Goal: Information Seeking & Learning: Learn about a topic

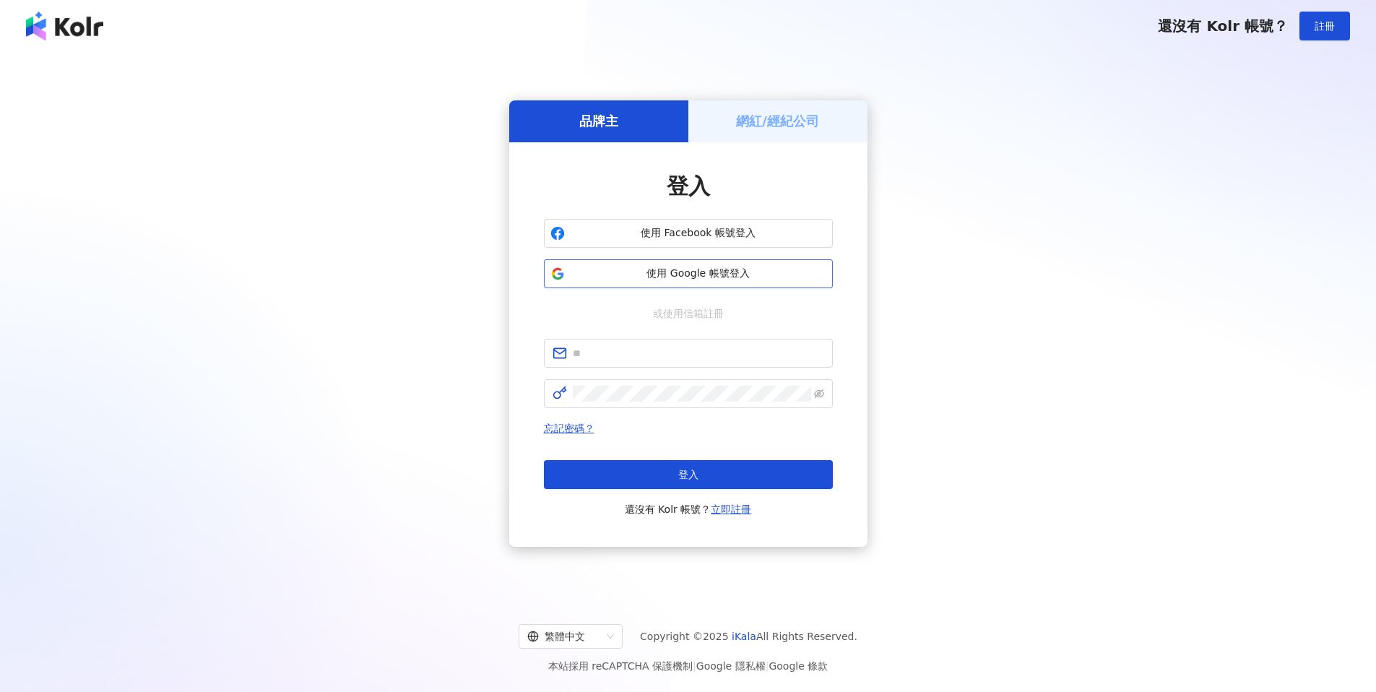
click at [688, 263] on button "使用 Google 帳號登入" at bounding box center [688, 273] width 289 height 29
click at [704, 354] on input "text" at bounding box center [698, 353] width 251 height 16
type input "**********"
click at [691, 402] on span at bounding box center [688, 393] width 289 height 29
click button "登入" at bounding box center [688, 474] width 289 height 29
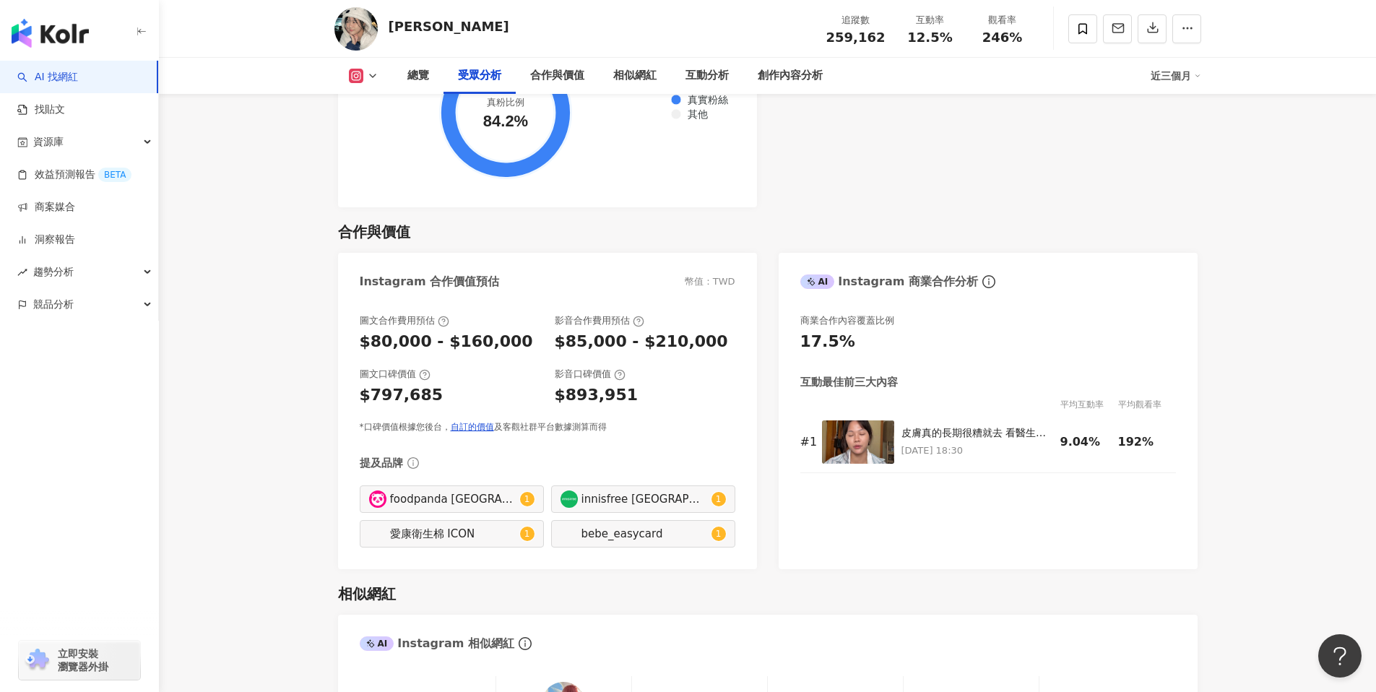
scroll to position [1836, 0]
click at [869, 444] on img at bounding box center [858, 441] width 72 height 43
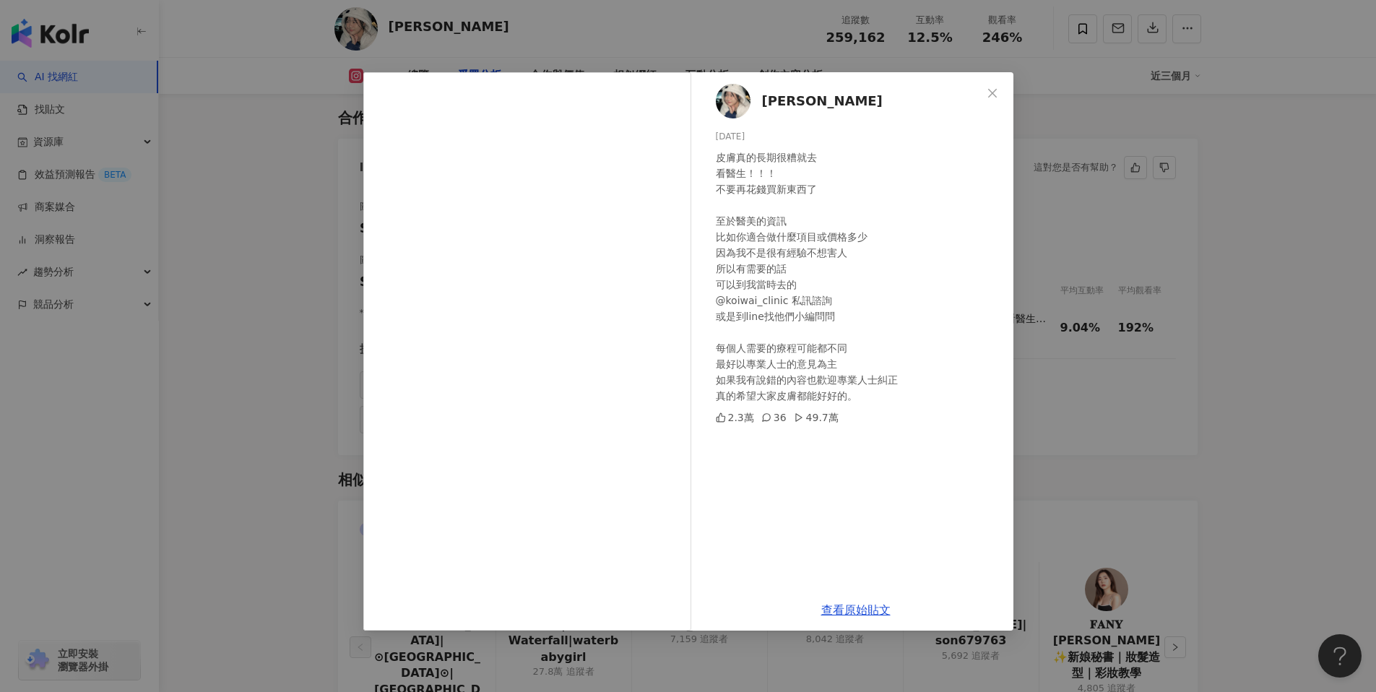
scroll to position [1958, 0]
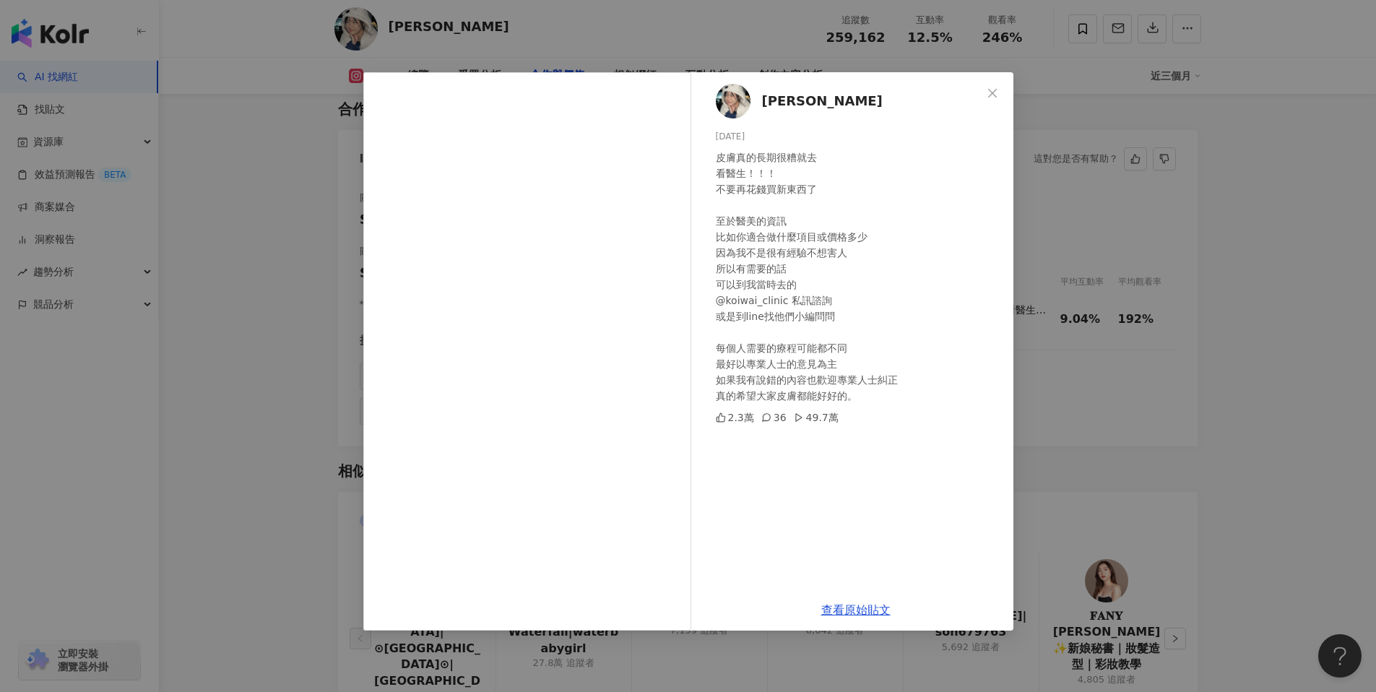
click at [768, 417] on icon at bounding box center [767, 418] width 10 height 10
click at [989, 93] on icon "close" at bounding box center [993, 93] width 12 height 12
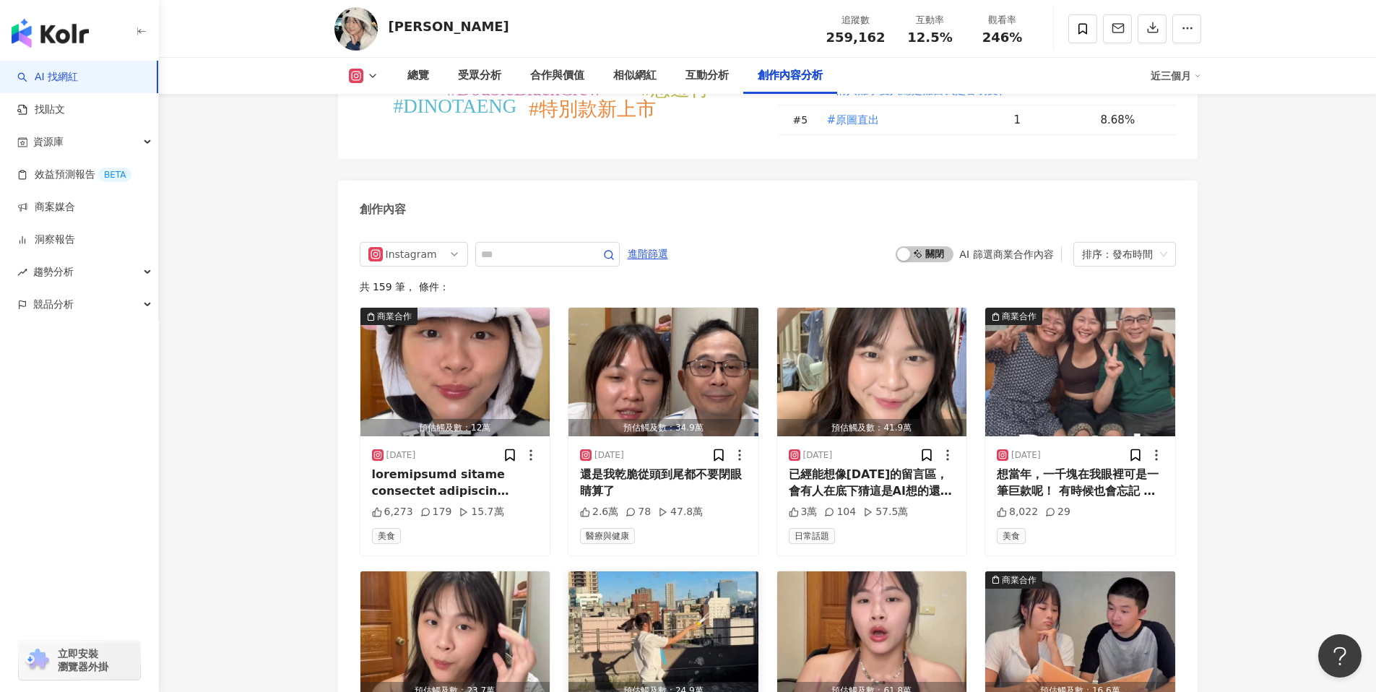
scroll to position [4308, 0]
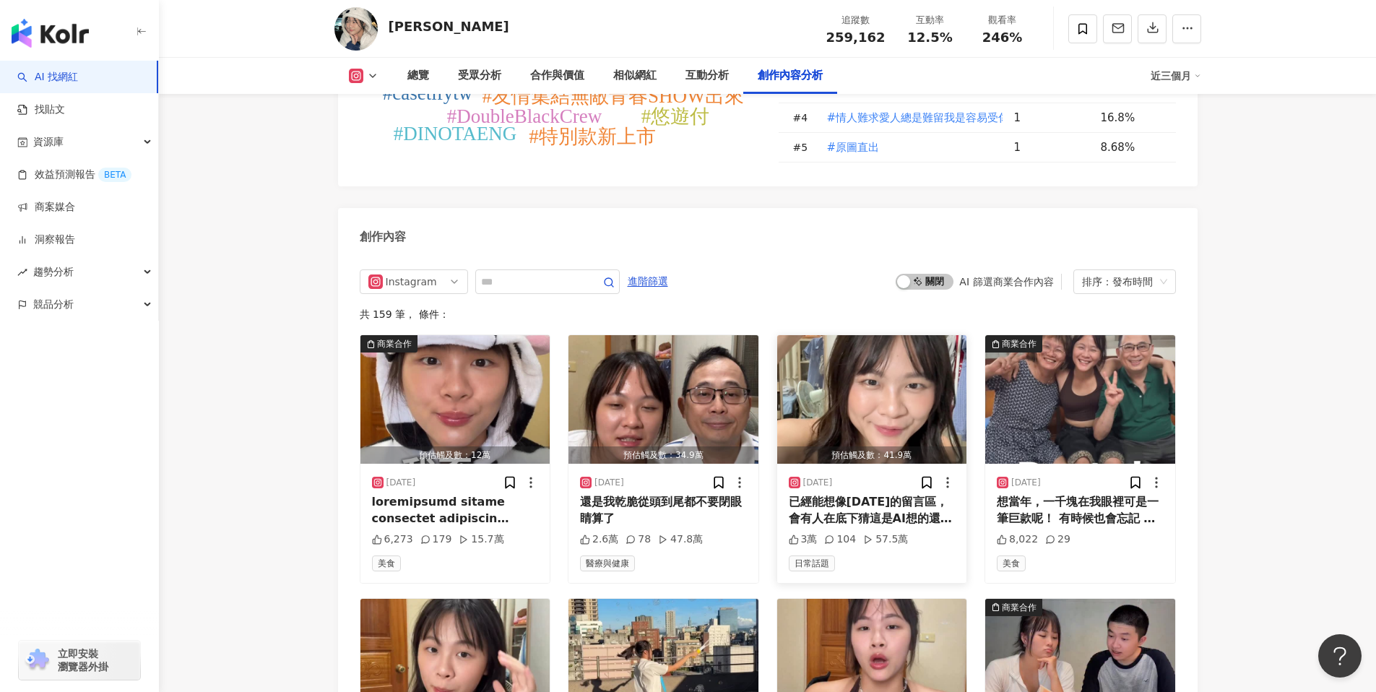
click at [840, 350] on img "button" at bounding box center [872, 399] width 190 height 129
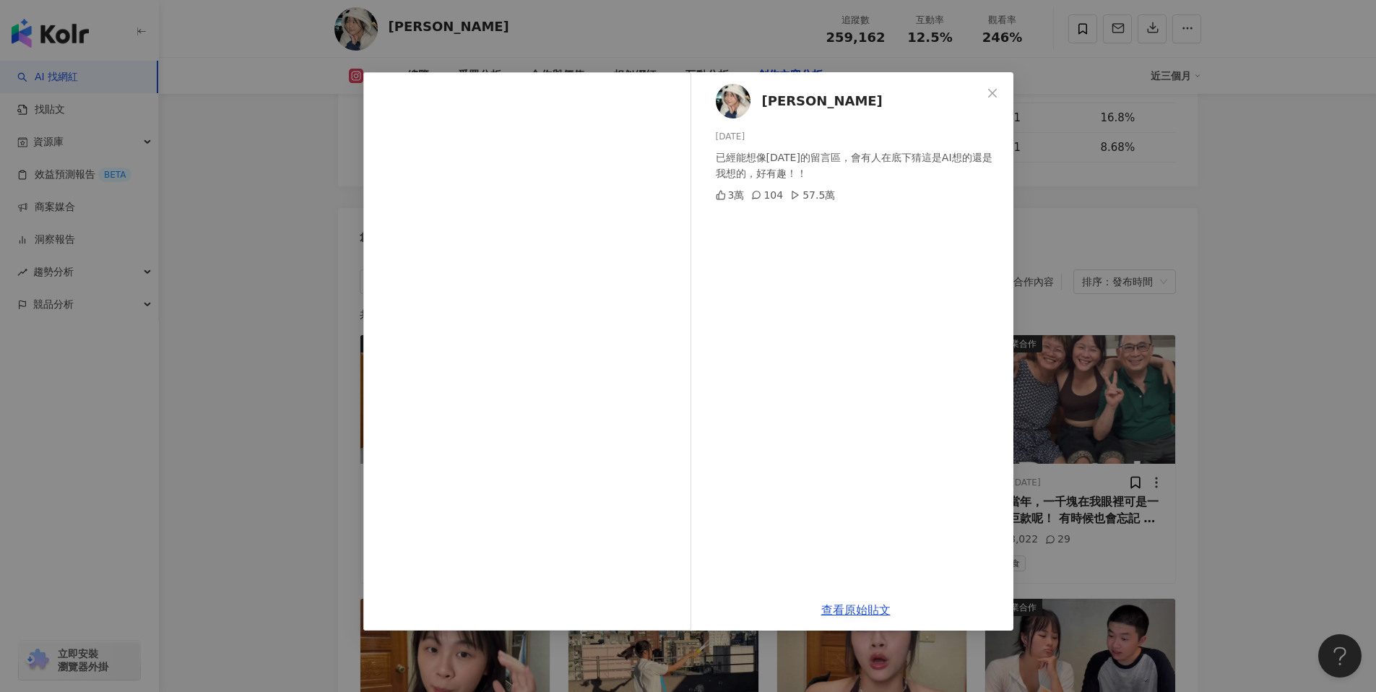
click at [757, 195] on icon at bounding box center [756, 195] width 10 height 10
click at [766, 195] on div "104" at bounding box center [767, 195] width 32 height 16
click at [764, 194] on div "104" at bounding box center [767, 195] width 32 height 16
click at [1191, 379] on div "李怡蓁 2025/10/4 已經能想像明天的留言區，會有人在底下猜這是AI想的還是我想的，好有趣！！ 3萬 104 57.5萬 查看原始貼文" at bounding box center [688, 346] width 1376 height 692
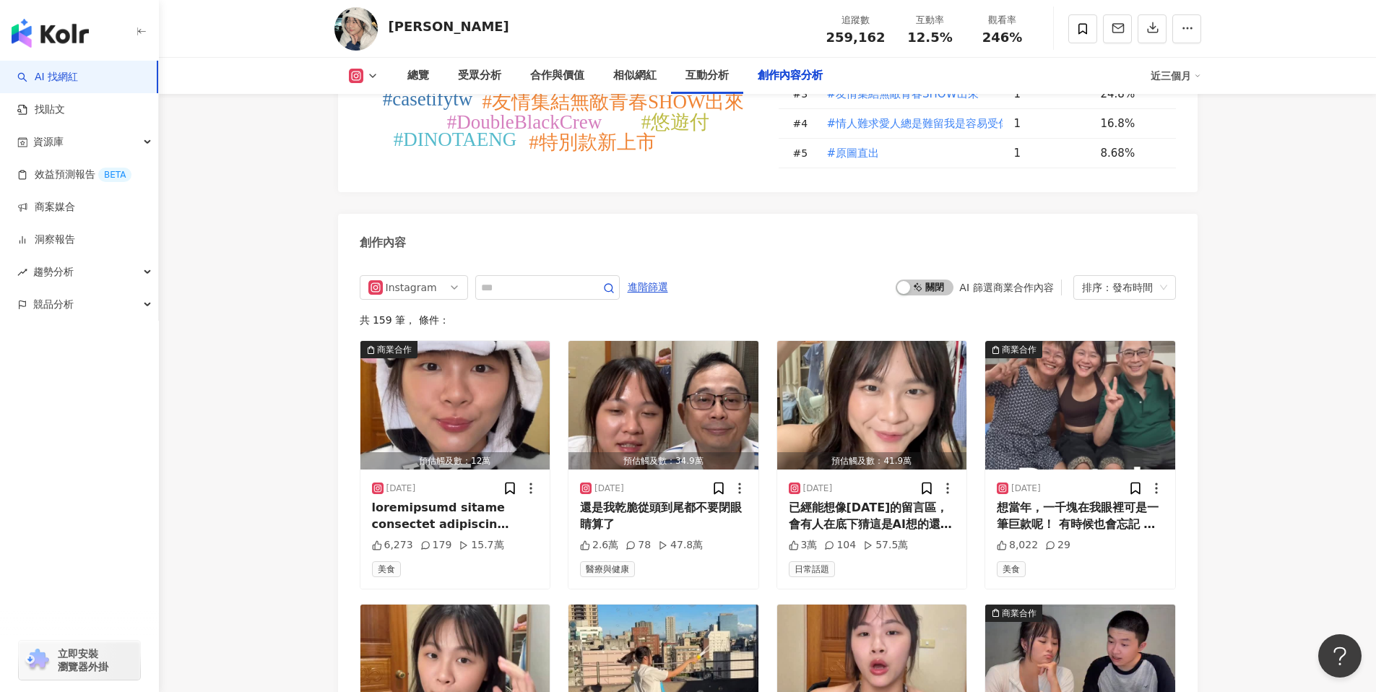
scroll to position [4314, 0]
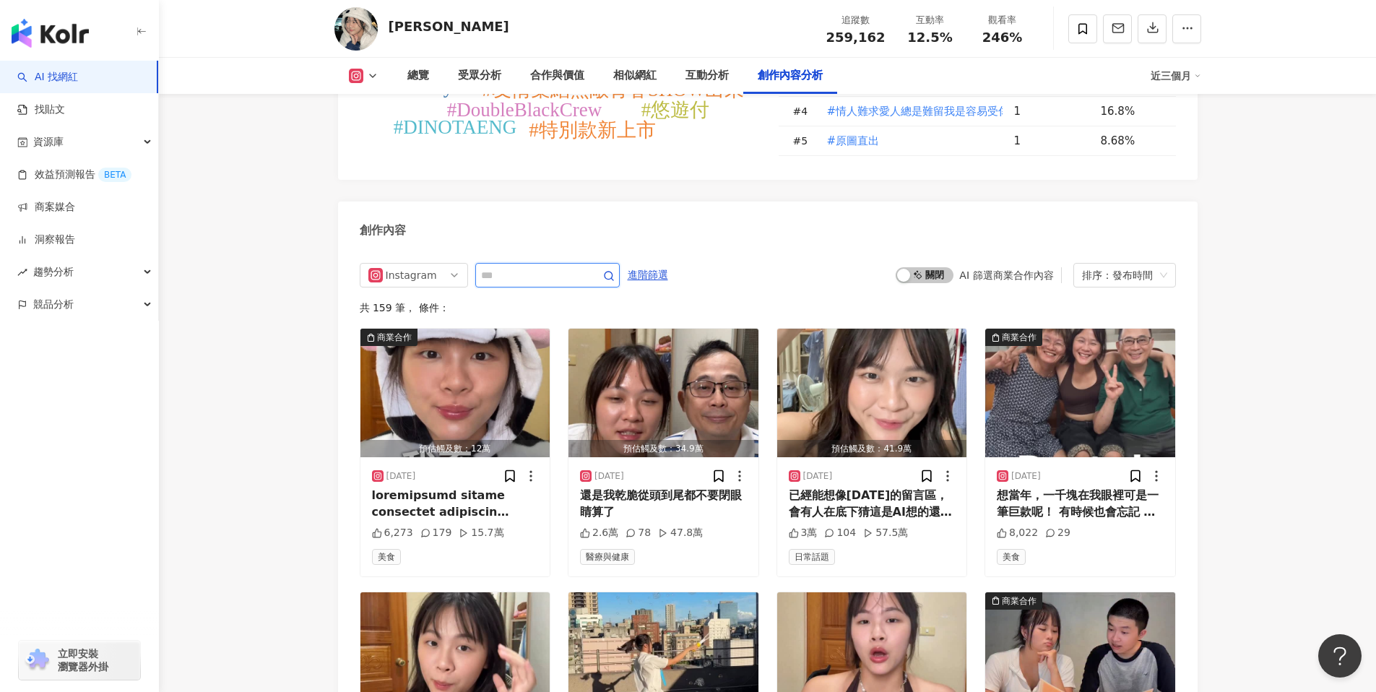
click at [538, 267] on input "text" at bounding box center [531, 275] width 101 height 17
click at [1041, 269] on div "AI 篩選商業合作內容" at bounding box center [1006, 275] width 94 height 12
click at [910, 269] on div "button" at bounding box center [903, 275] width 13 height 13
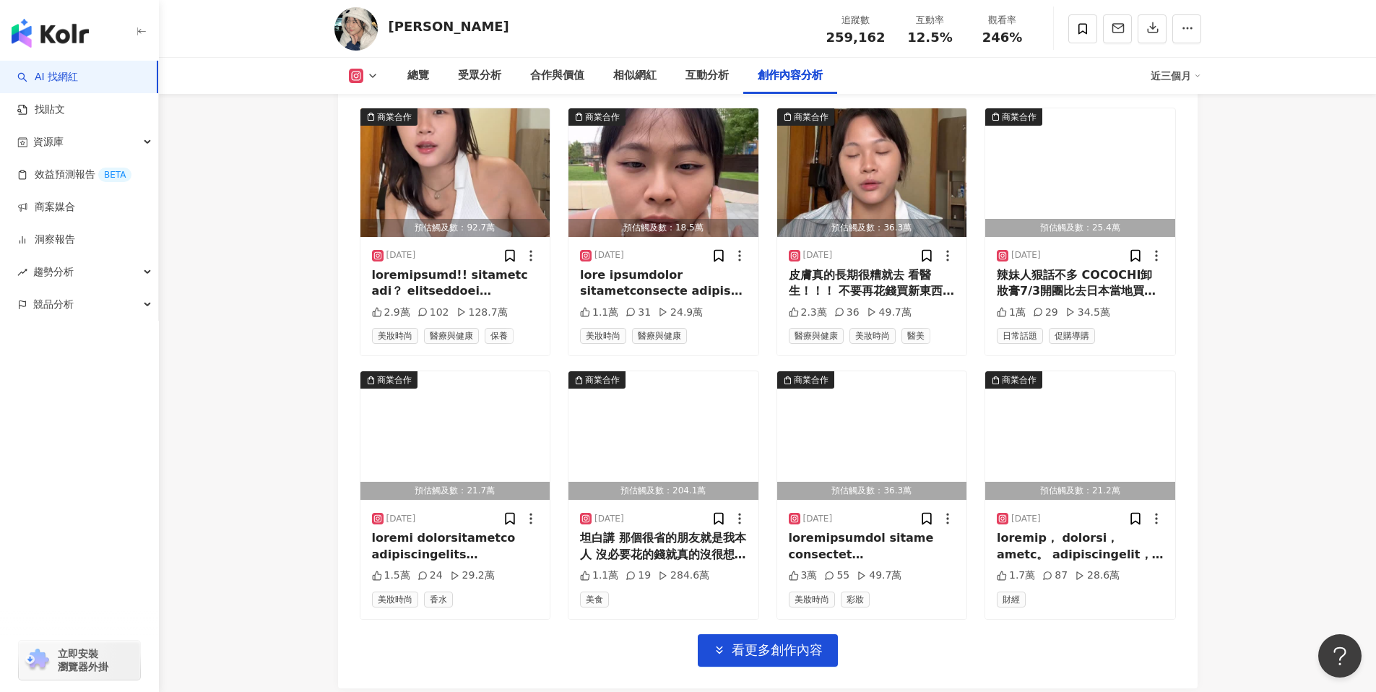
scroll to position [4801, 0]
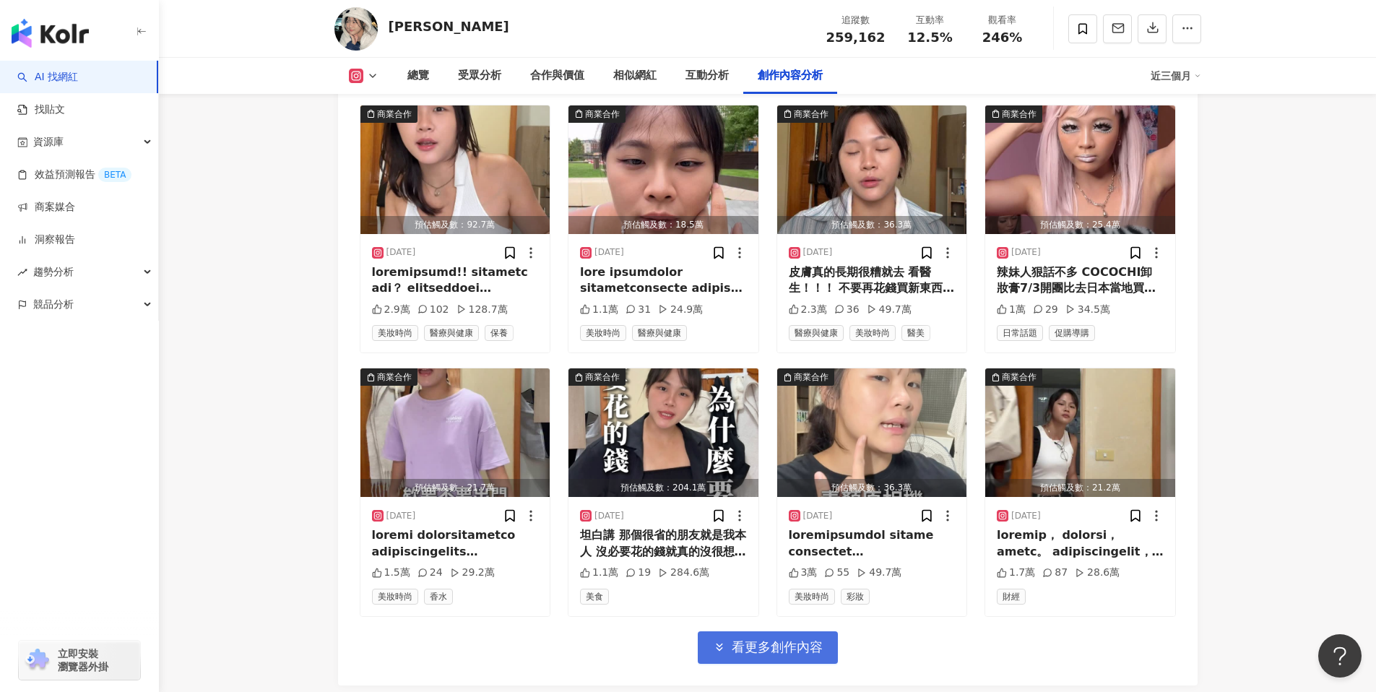
click at [768, 639] on span "看更多創作內容" at bounding box center [777, 647] width 91 height 16
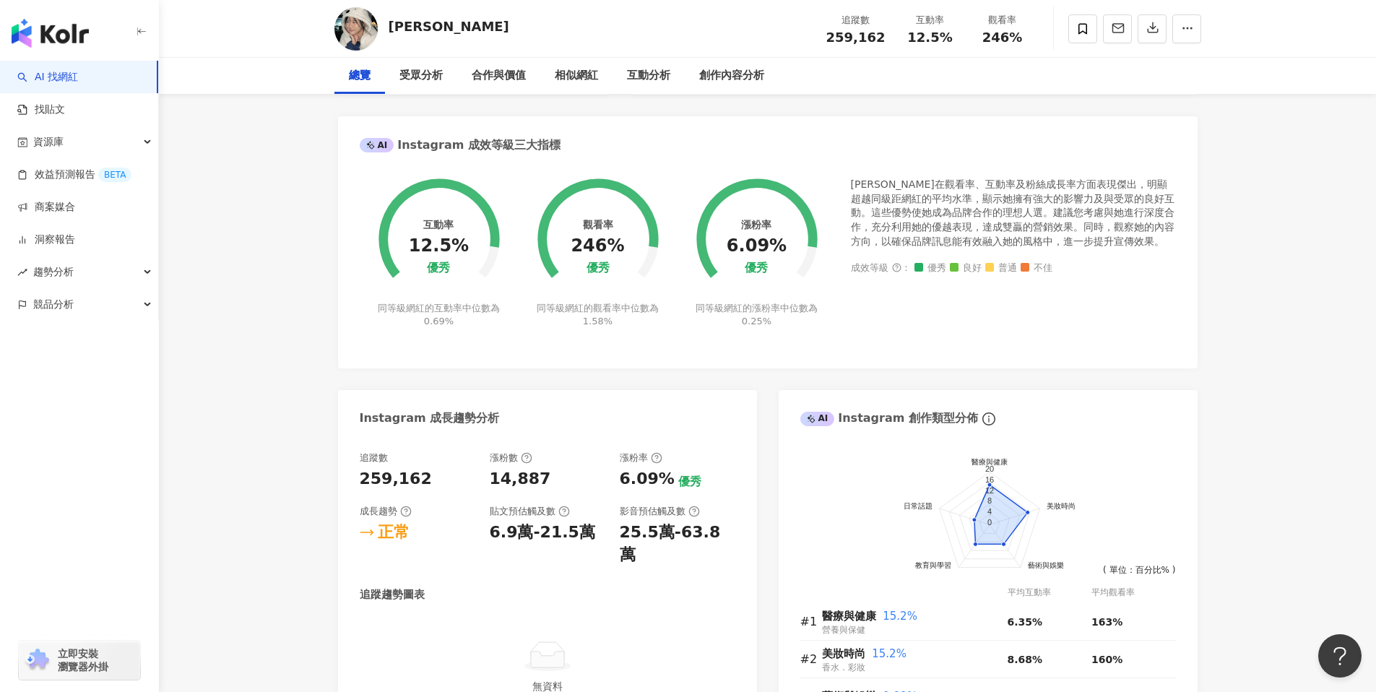
scroll to position [0, 0]
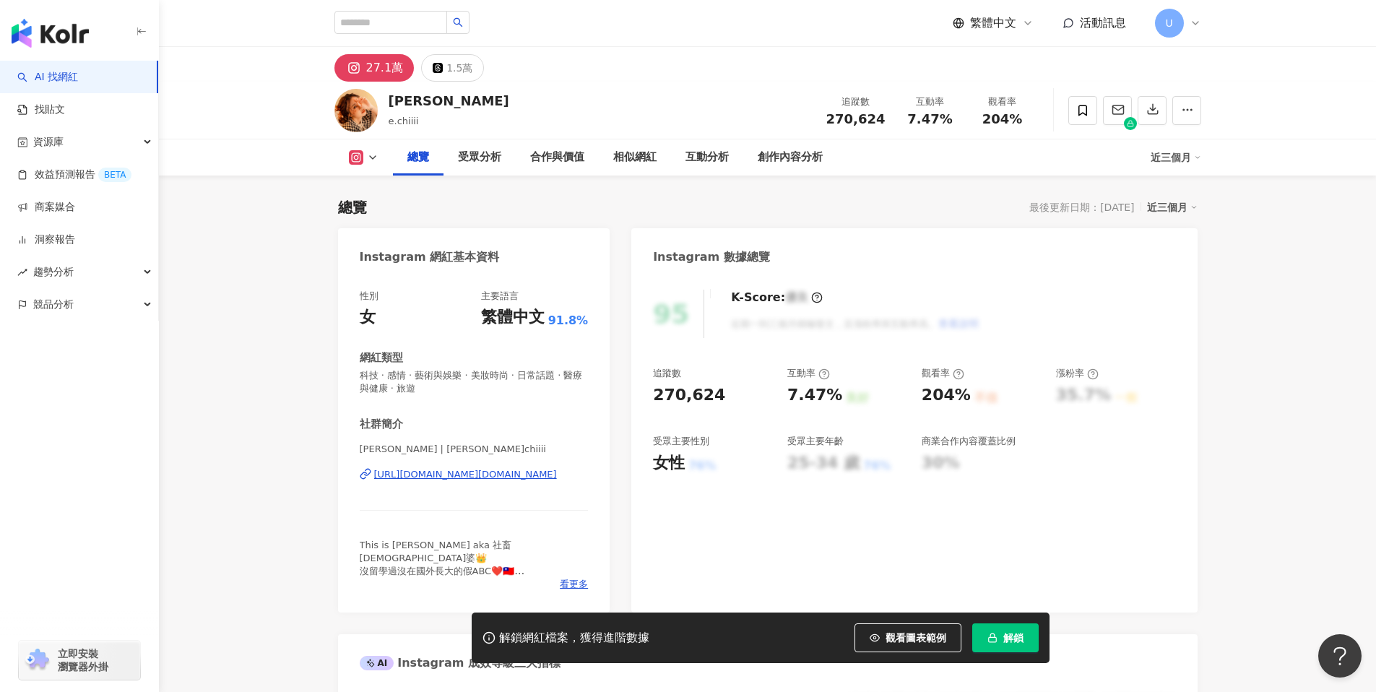
scroll to position [89, 0]
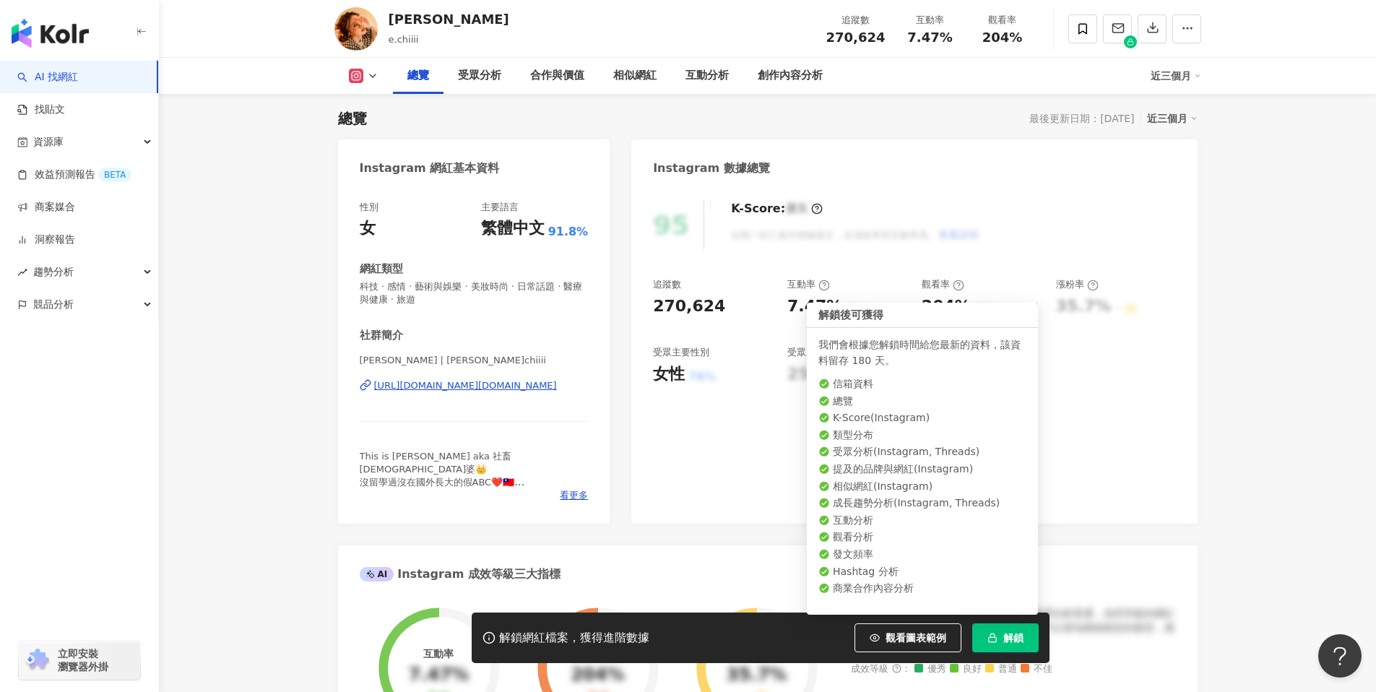
click at [1020, 642] on span "解鎖" at bounding box center [1014, 638] width 20 height 12
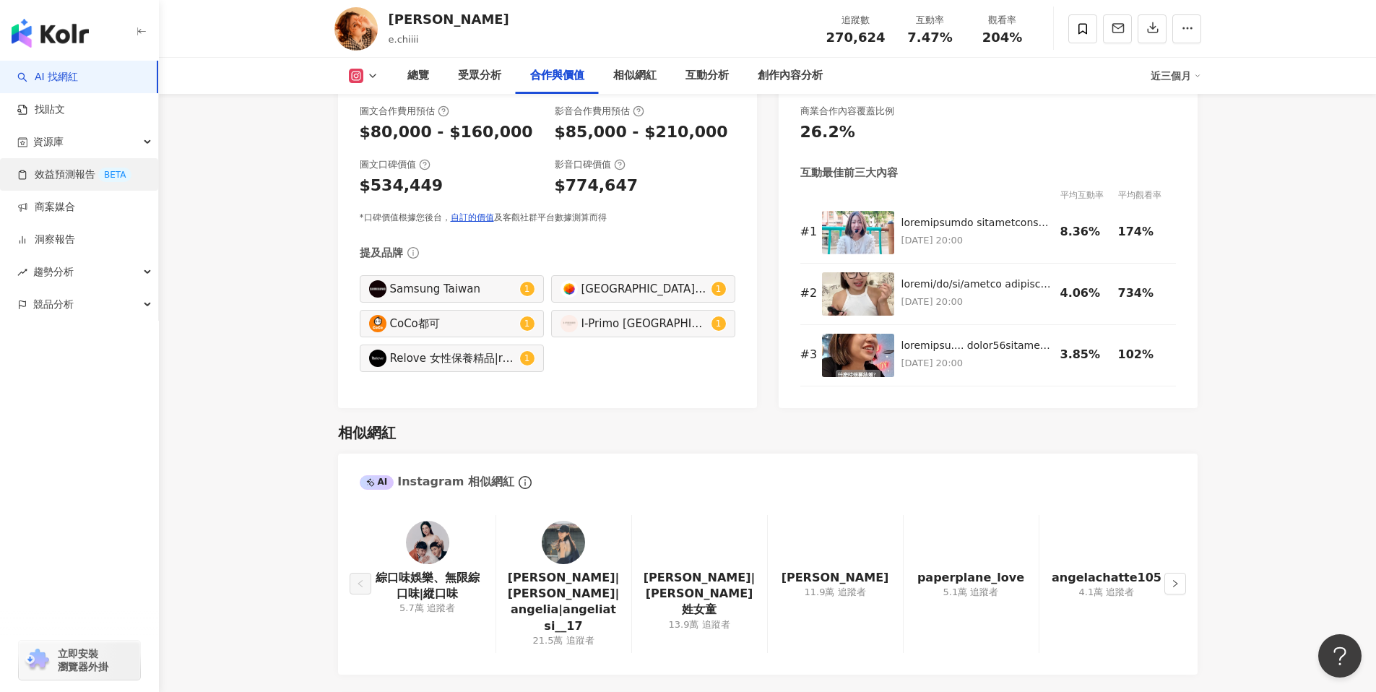
scroll to position [1902, 0]
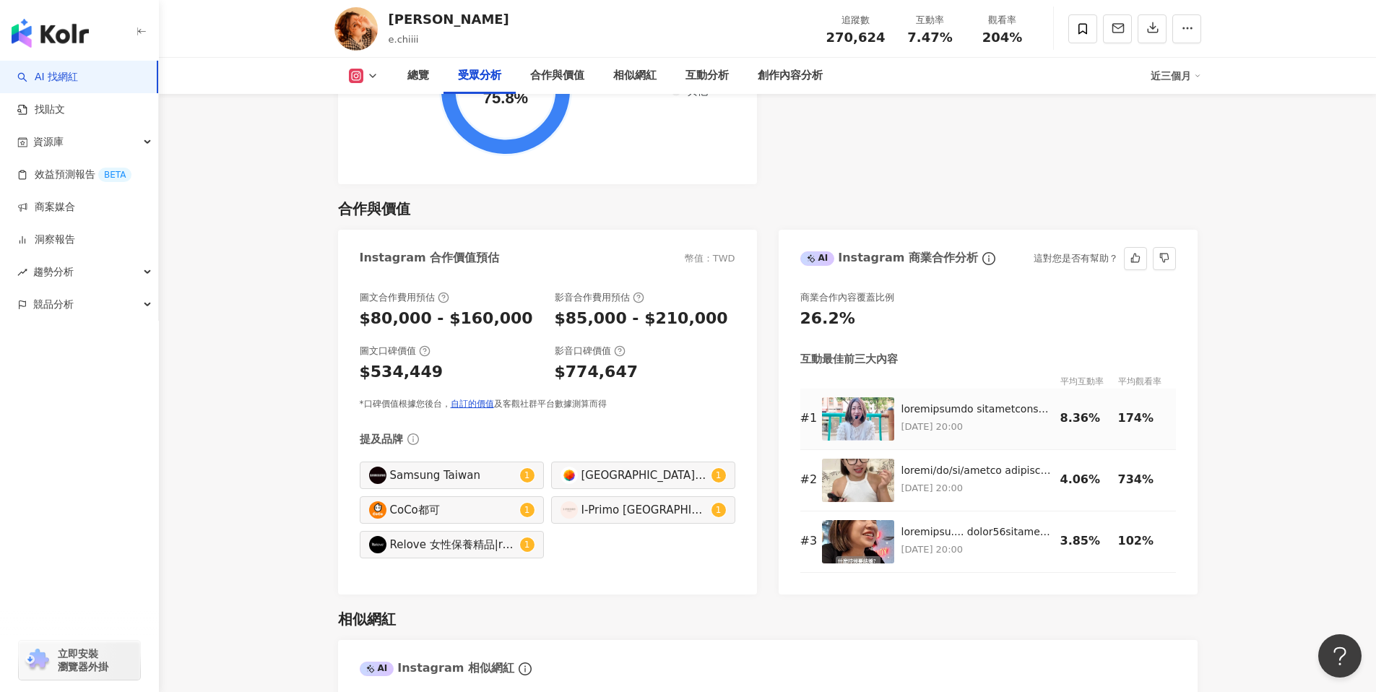
click at [853, 400] on img at bounding box center [858, 418] width 72 height 43
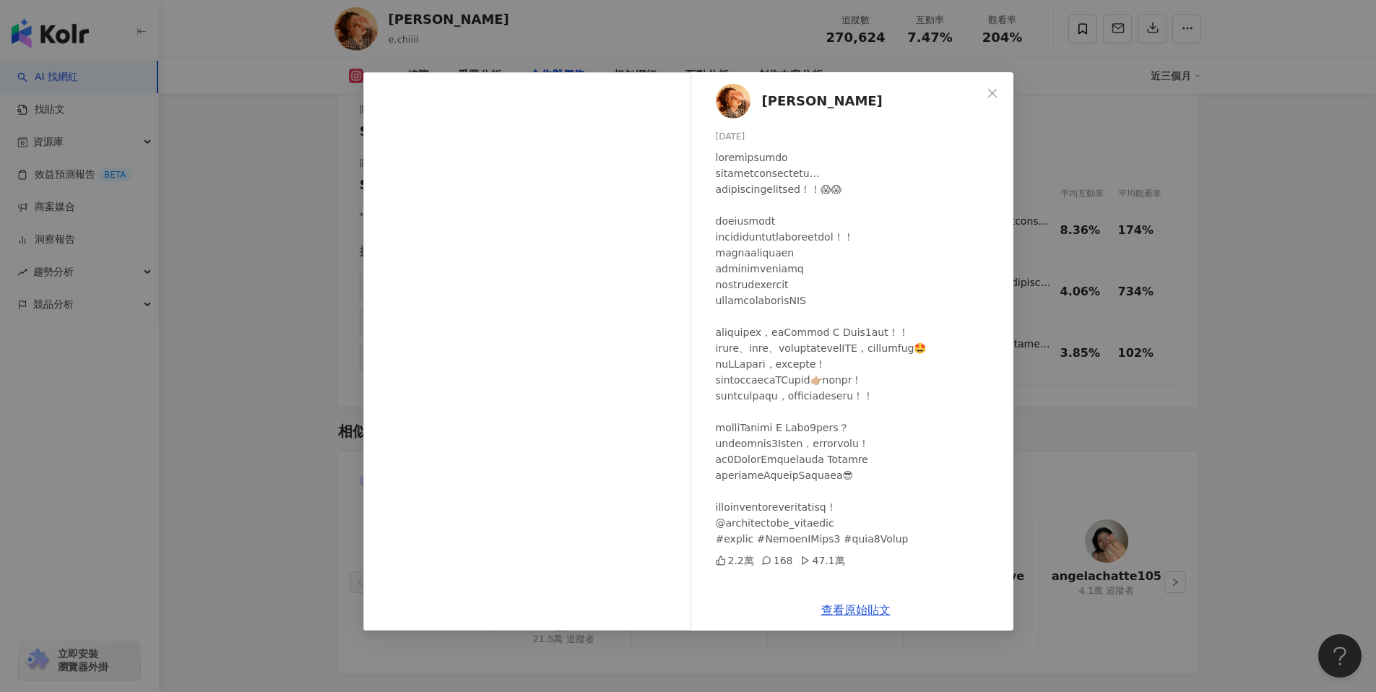
scroll to position [2109, 0]
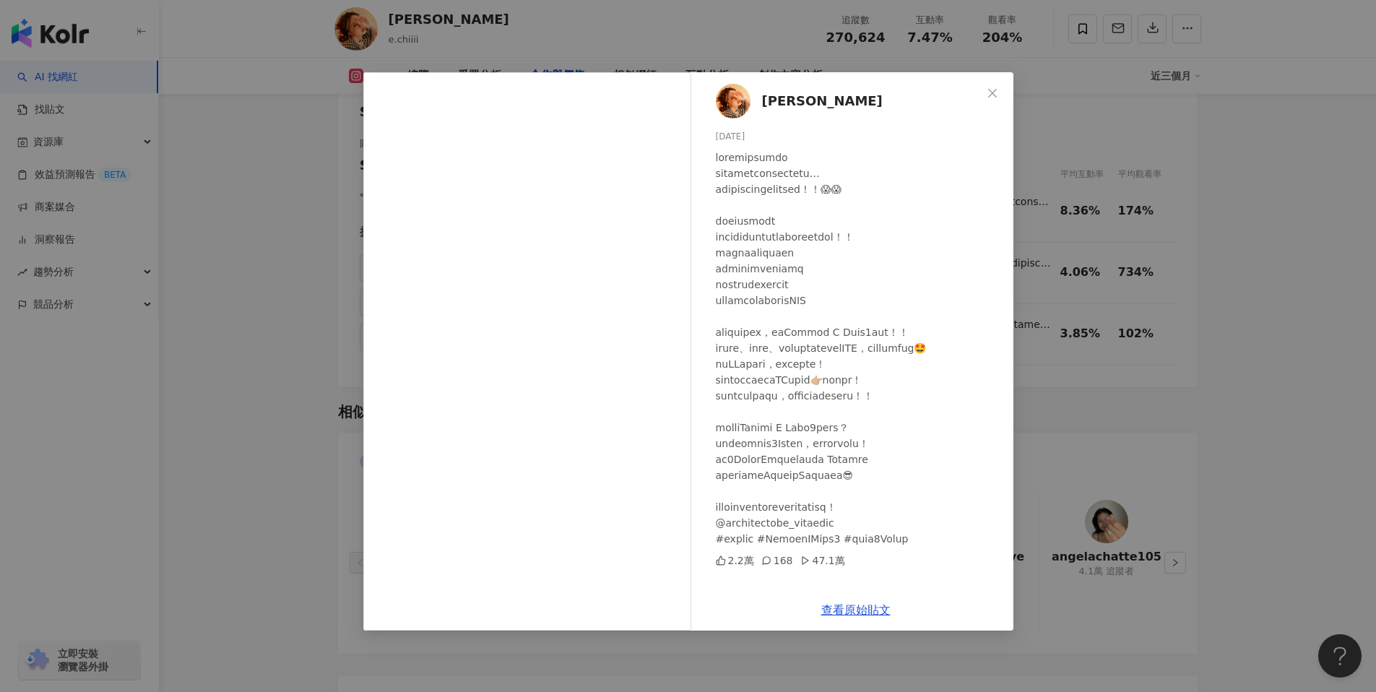
drag, startPoint x: 1113, startPoint y: 397, endPoint x: 1015, endPoint y: 103, distance: 309.8
click at [1113, 397] on div "琦琦 2025/9/2 2.2萬 168 47.1萬 查看原始貼文" at bounding box center [688, 346] width 1376 height 692
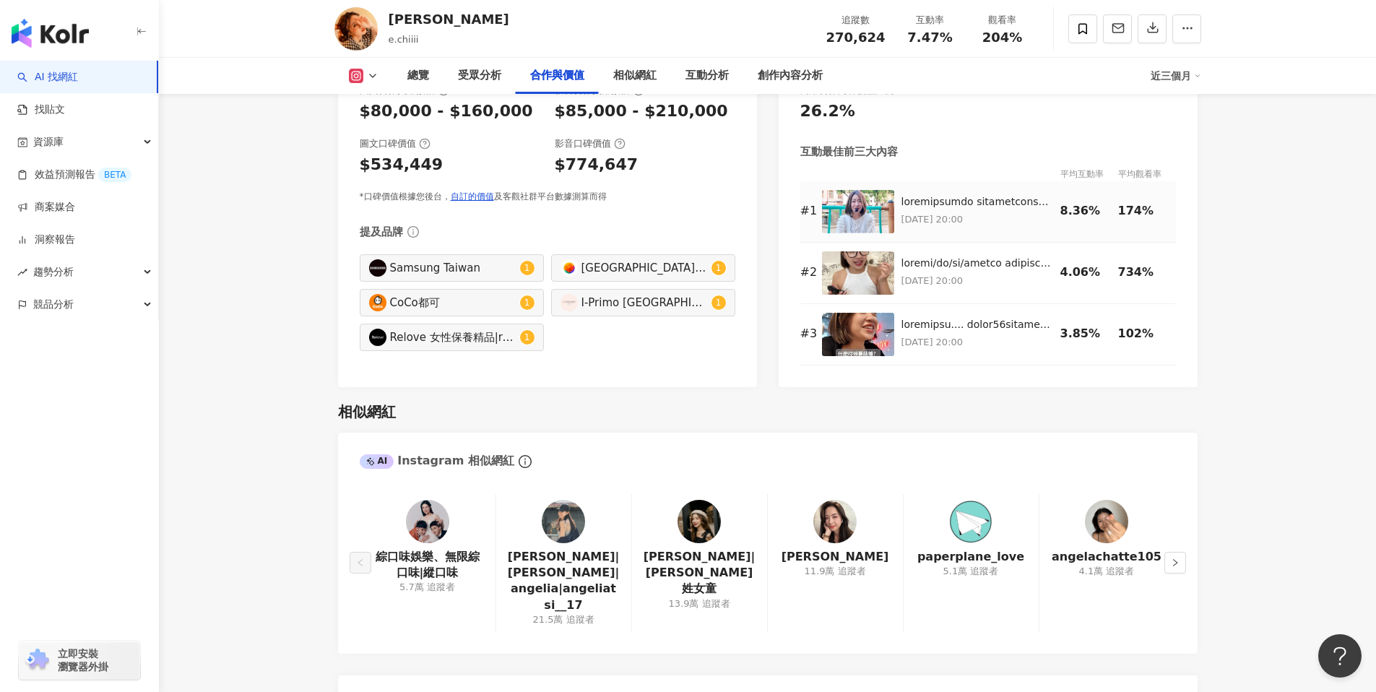
click at [861, 190] on img at bounding box center [858, 211] width 72 height 43
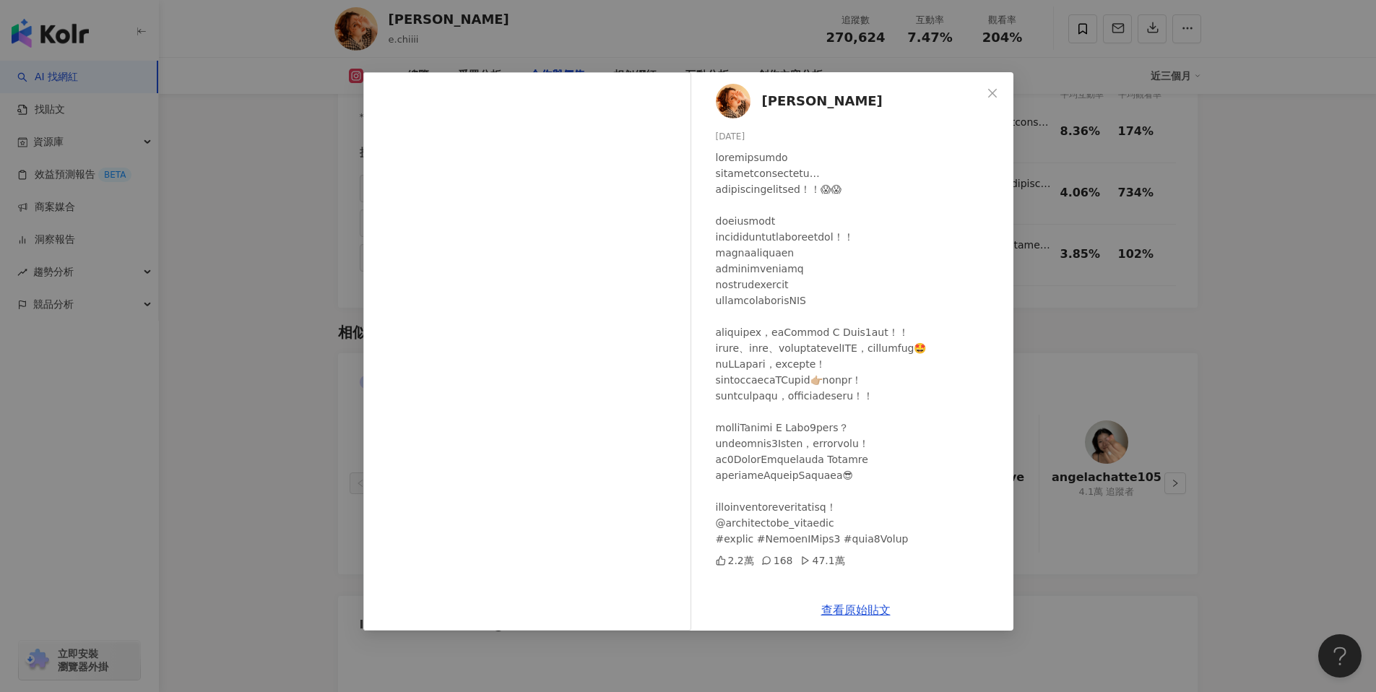
scroll to position [2219, 0]
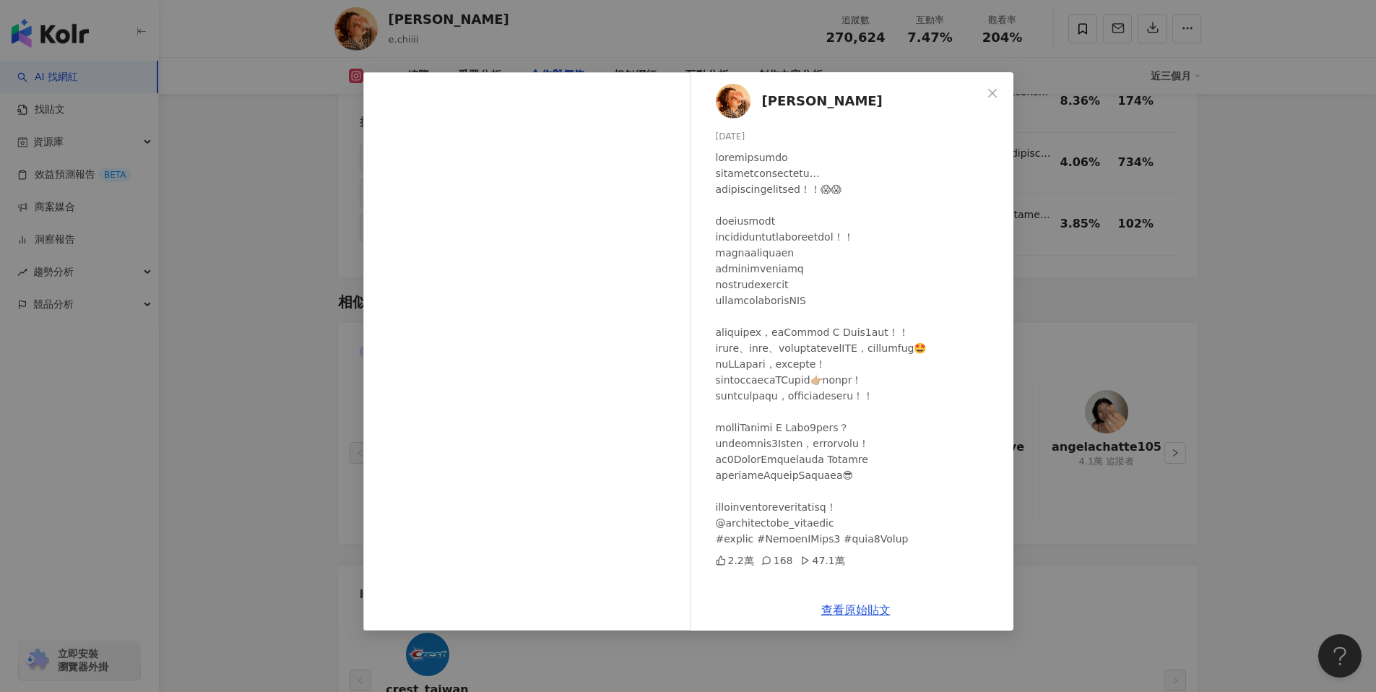
click at [776, 569] on div "168" at bounding box center [778, 561] width 32 height 16
click at [773, 569] on div "168" at bounding box center [778, 561] width 32 height 16
click at [874, 611] on link "查看原始貼文" at bounding box center [855, 610] width 69 height 14
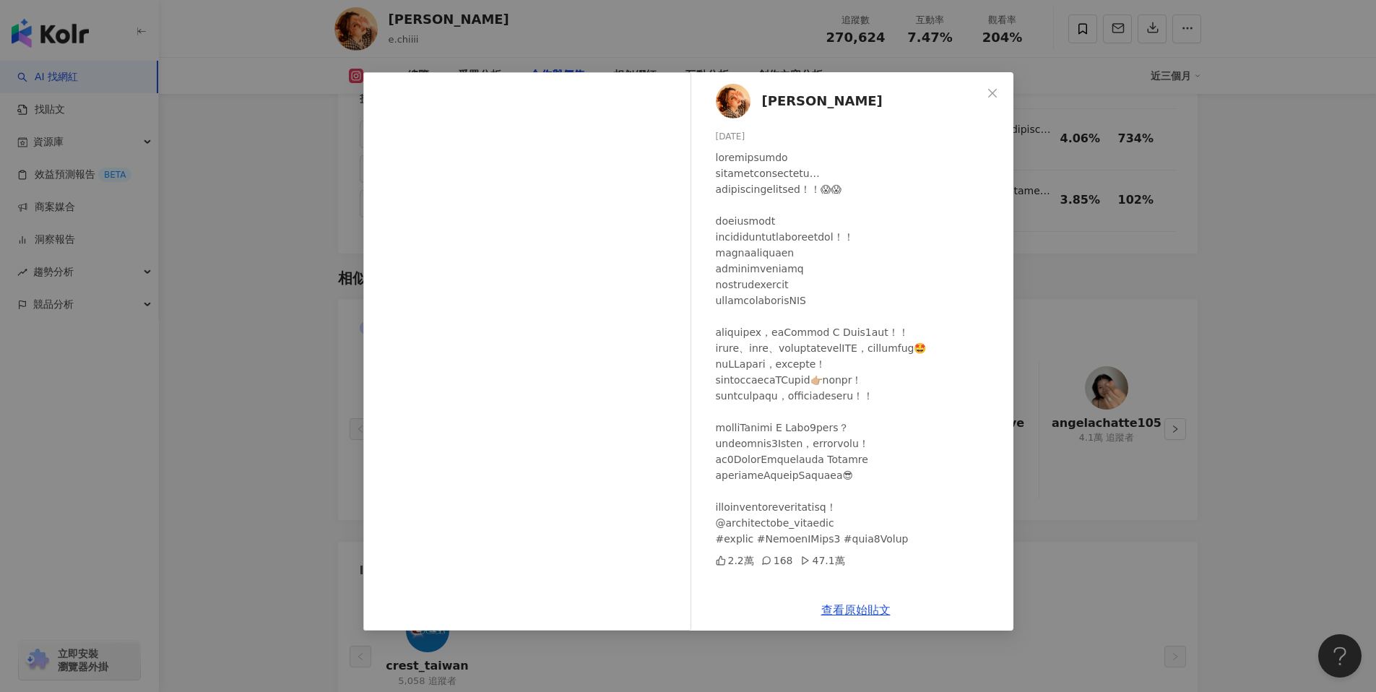
scroll to position [2240, 0]
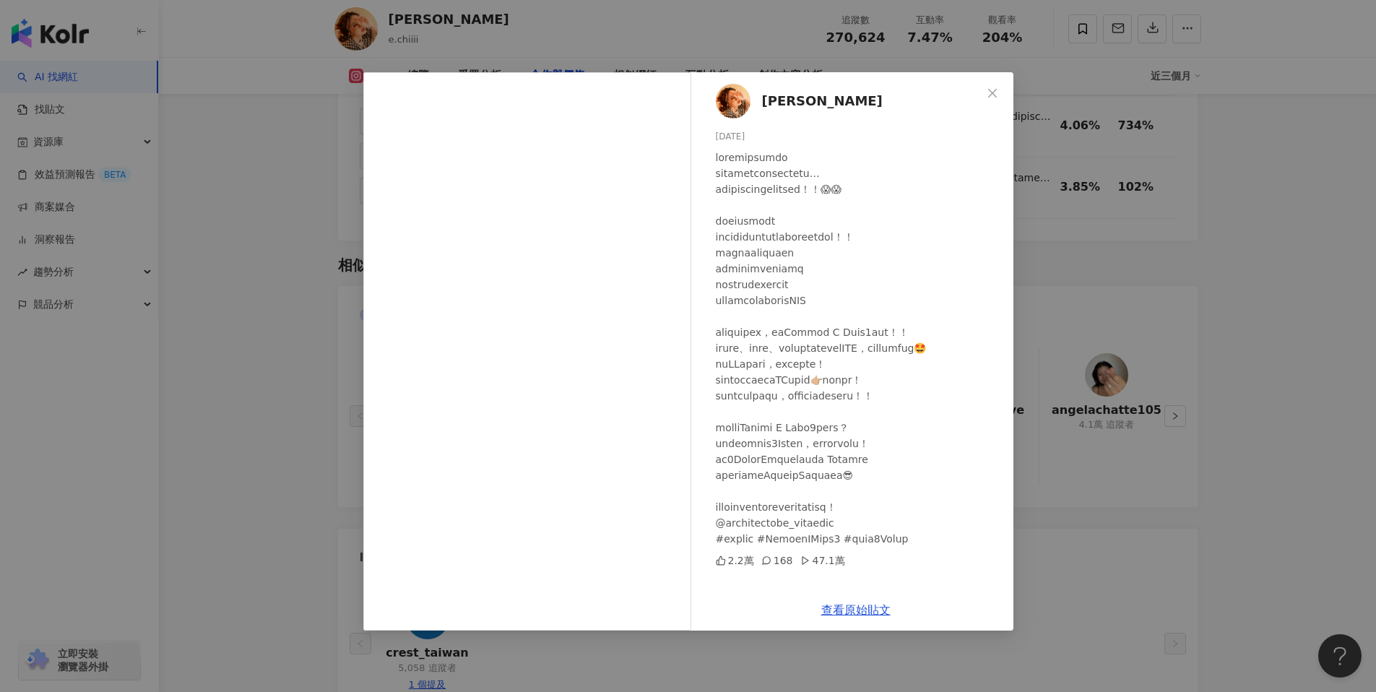
click at [1133, 411] on div "琦琦 2025/9/2 2.2萬 168 47.1萬 查看原始貼文" at bounding box center [688, 346] width 1376 height 692
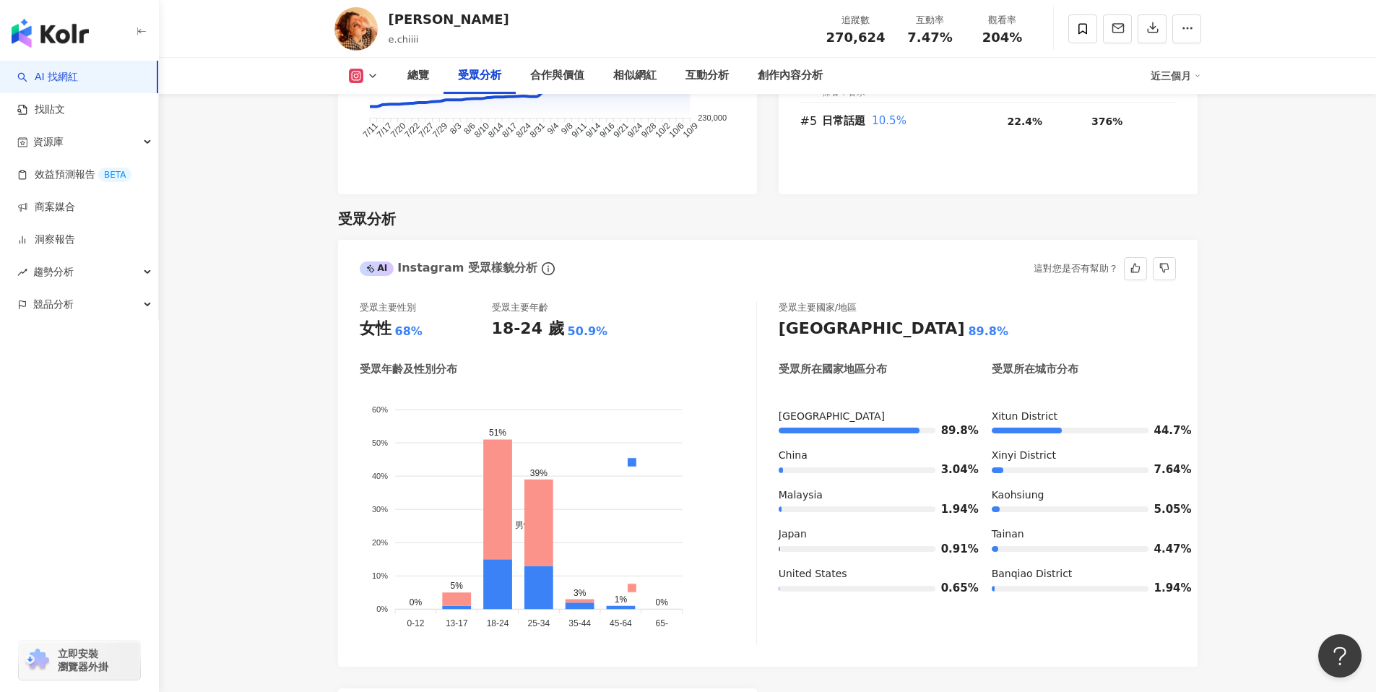
scroll to position [1224, 0]
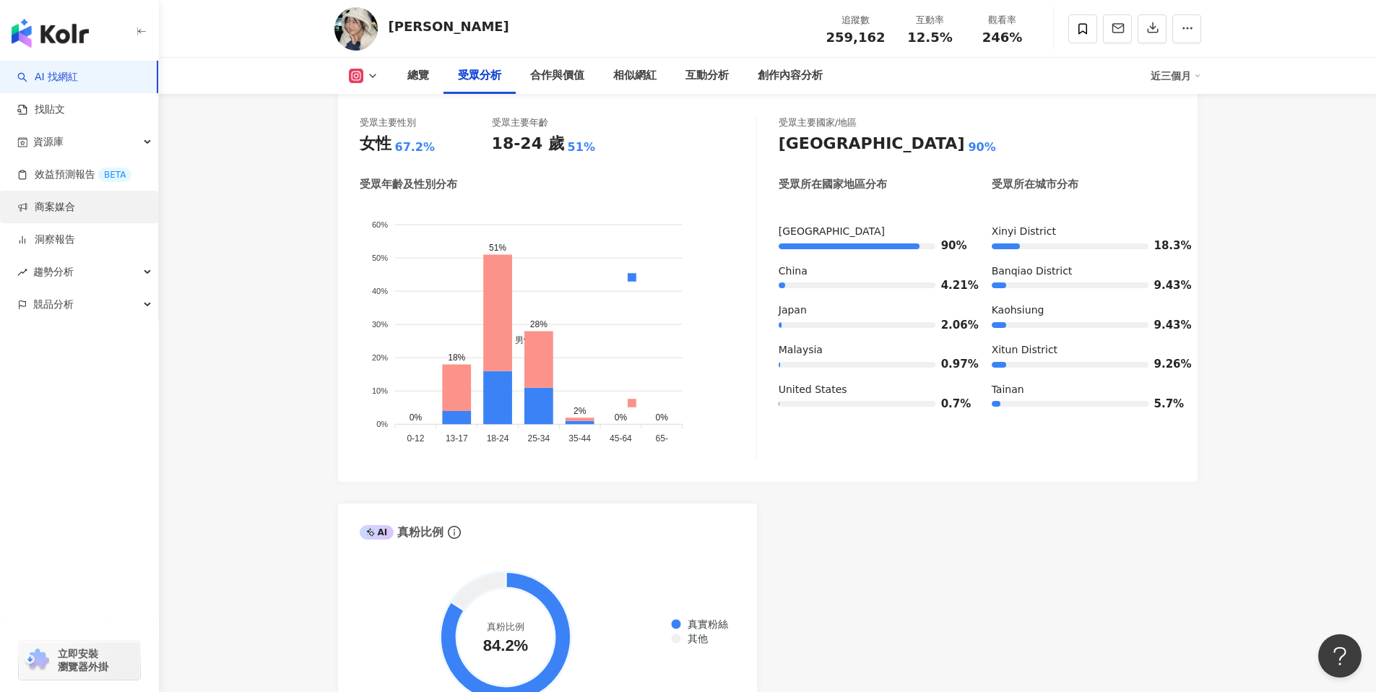
scroll to position [1356, 0]
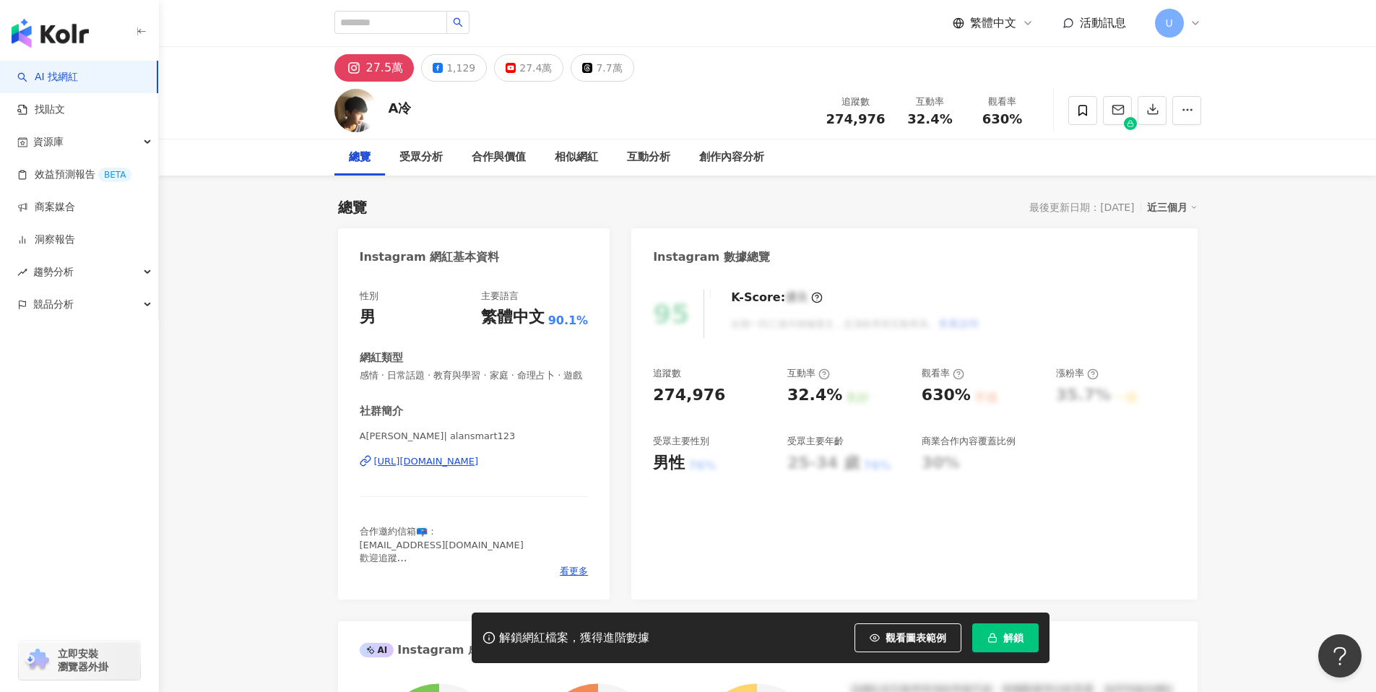
click at [1006, 553] on span "解鎖" at bounding box center [1014, 638] width 20 height 12
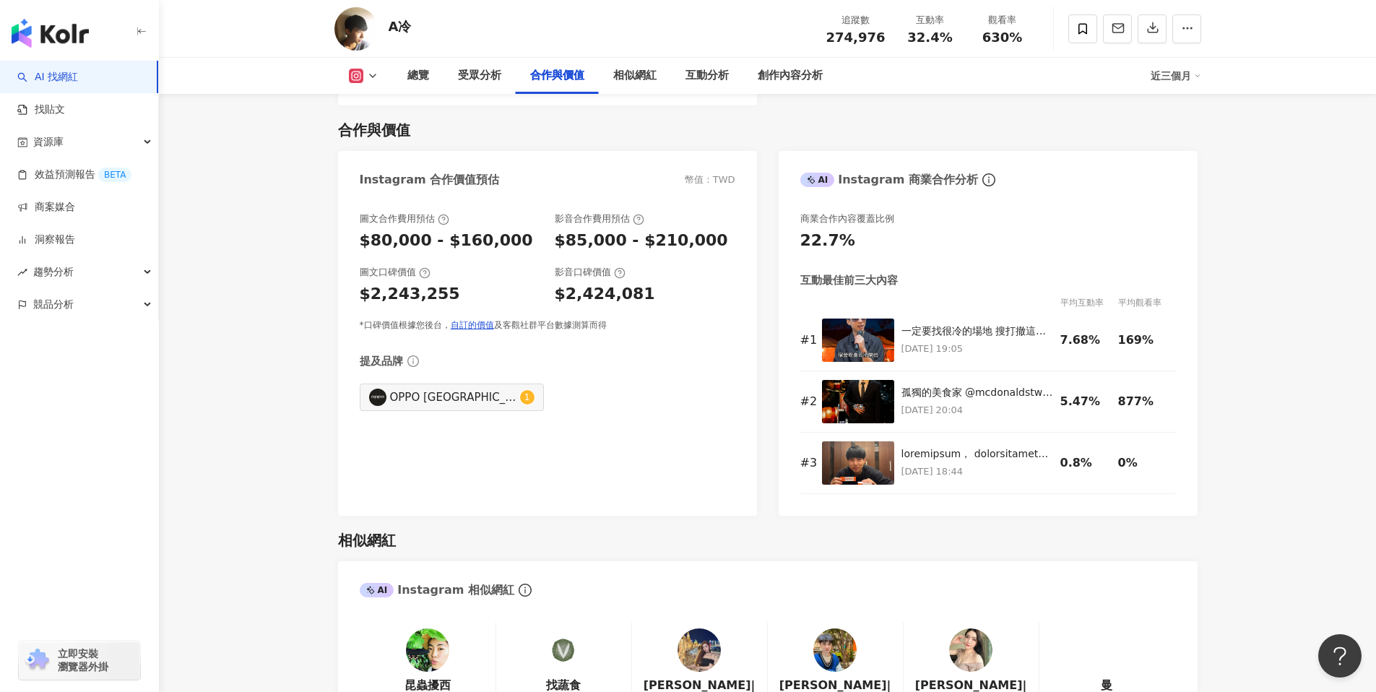
scroll to position [1967, 0]
click at [850, 318] on img at bounding box center [858, 339] width 72 height 43
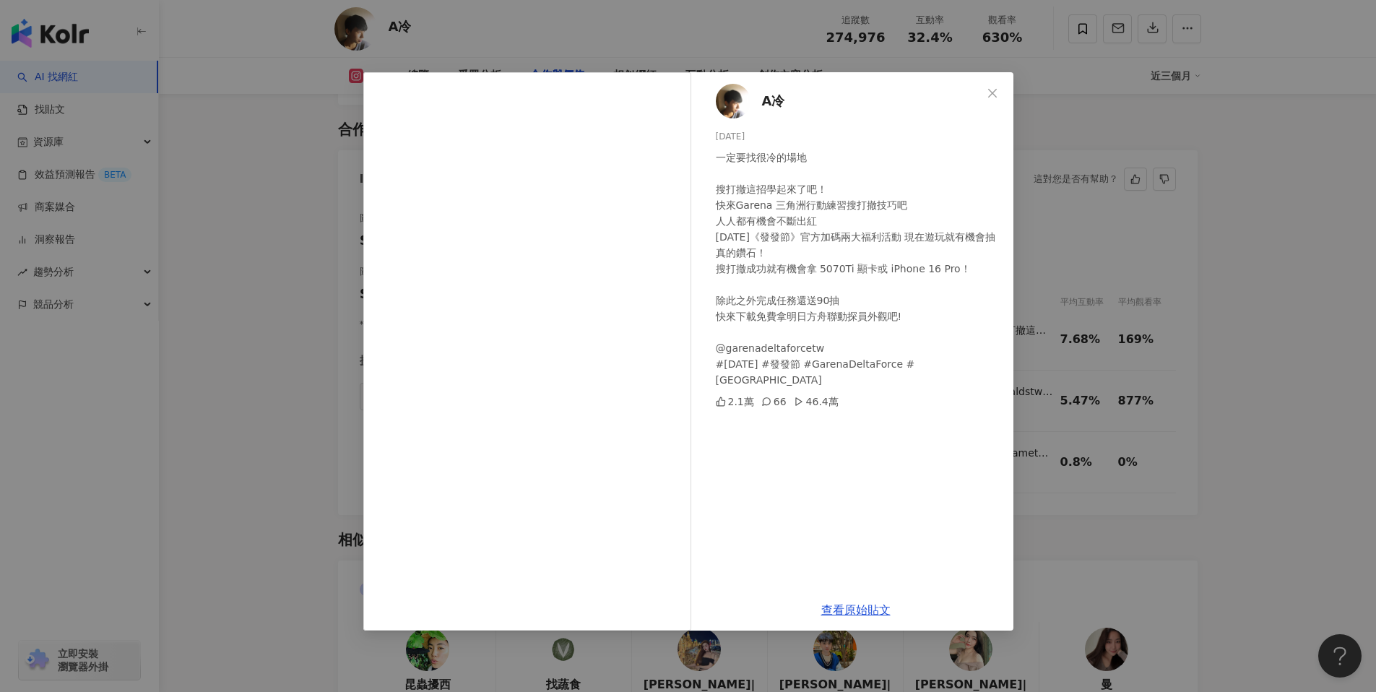
scroll to position [1970, 0]
click at [766, 397] on icon at bounding box center [767, 402] width 10 height 10
click at [758, 374] on div "A冷 2025/8/2 一定要找很冷的場地 搜打撤這招學起來了吧！ 快來Garena 三角洲行動練習搜打撤技巧吧 人人都有機會不斷出紅 8月８日《發發節》官方…" at bounding box center [856, 330] width 315 height 517
click at [771, 394] on div "66" at bounding box center [774, 402] width 25 height 16
click at [1100, 323] on div "A冷 2025/8/2 一定要找很冷的場地 搜打撤這招學起來了吧！ 快來Garena 三角洲行動練習搜打撤技巧吧 人人都有機會不斷出紅 8月８日《發發節》官方…" at bounding box center [688, 346] width 1376 height 692
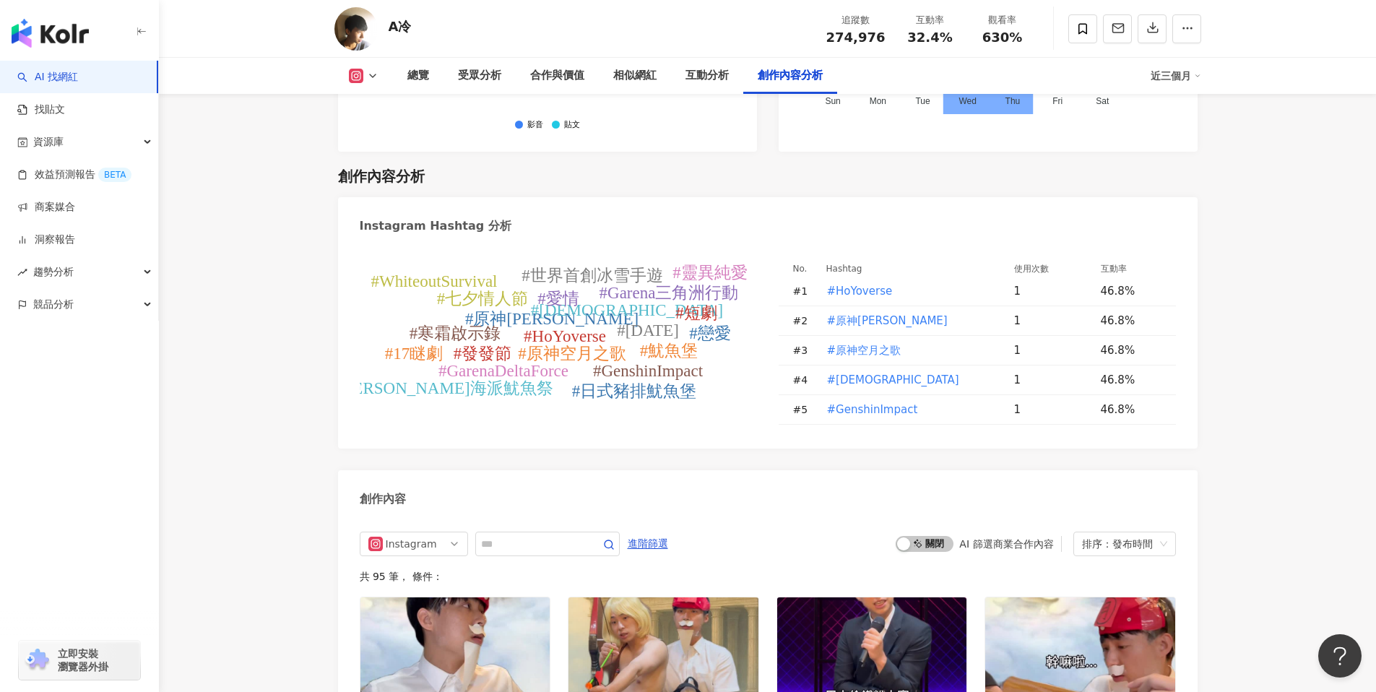
scroll to position [4357, 0]
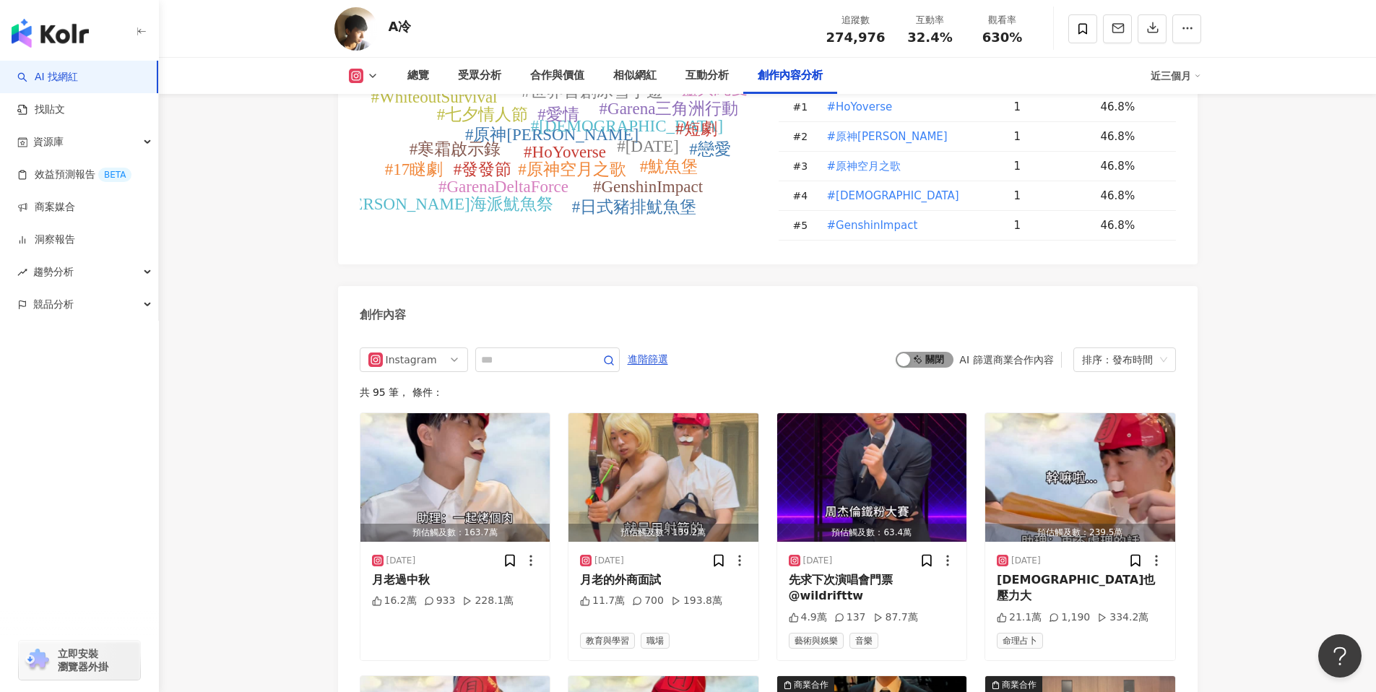
click at [920, 352] on span "啟動 關閉" at bounding box center [925, 360] width 58 height 16
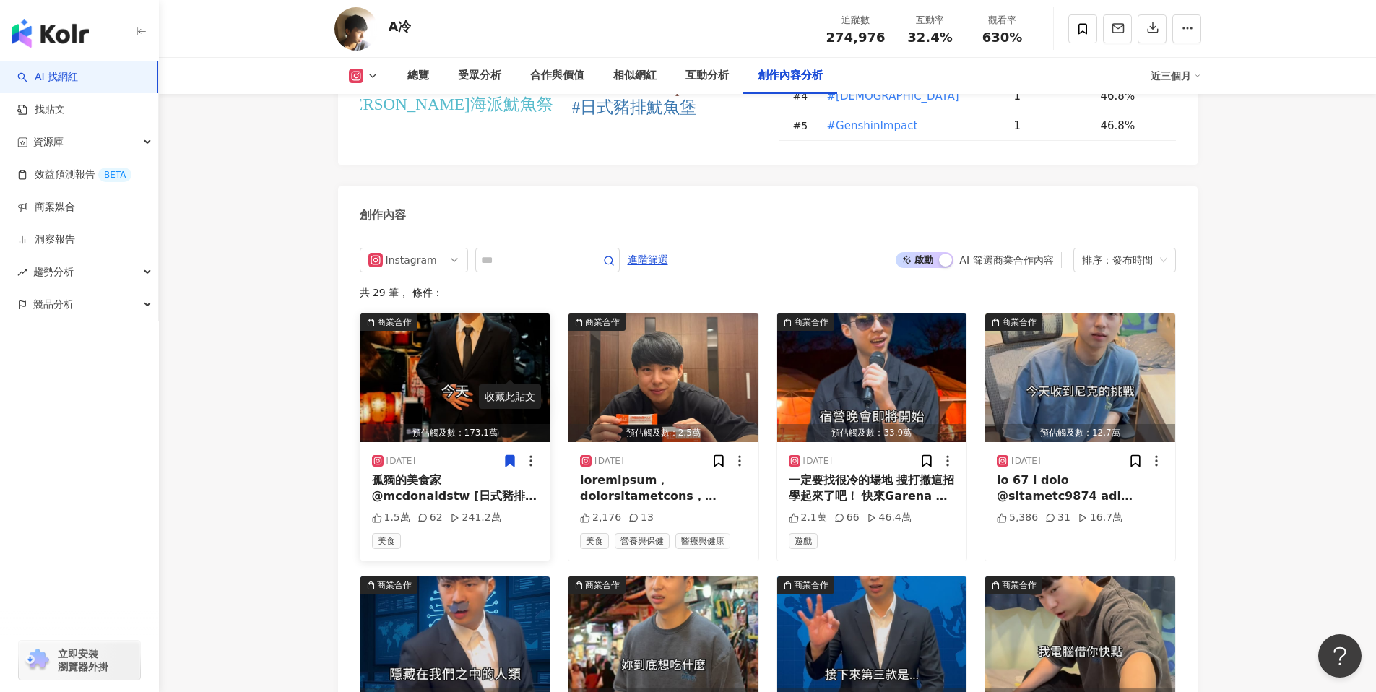
click at [452, 314] on img "button" at bounding box center [456, 378] width 190 height 129
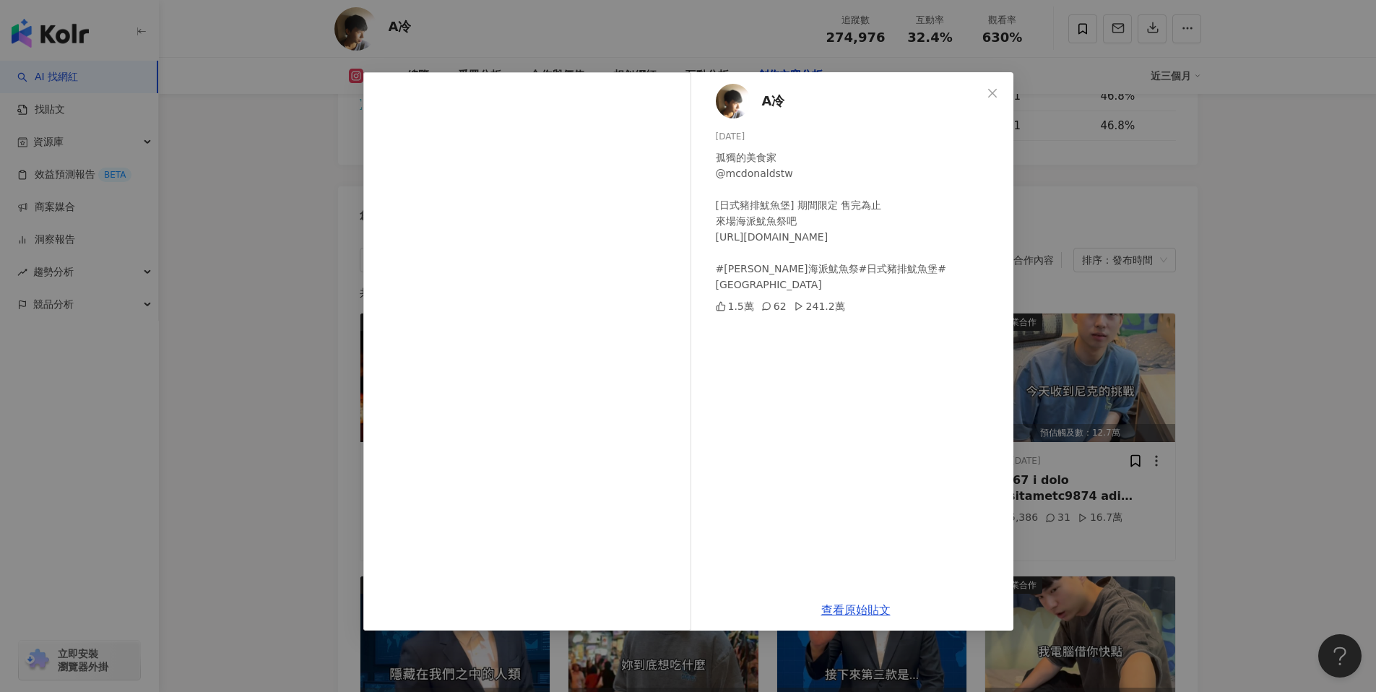
click at [772, 299] on div "A冷 2025/9/10 孤獨的美食家 @mcdonaldstw [日式豬排魷魚堡] 期間限定 售完為止 來場海派魷魚祭吧 https://mcdtw.com…" at bounding box center [856, 330] width 315 height 517
click at [865, 553] on div "查看原始貼文" at bounding box center [856, 610] width 315 height 41
click at [867, 553] on link "查看原始貼文" at bounding box center [855, 610] width 69 height 14
click at [1100, 207] on div "A冷 2025/9/10 孤獨的美食家 @mcdonaldstw [日式豬排魷魚堡] 期間限定 售完為止 來場海派魷魚祭吧 https://mcdtw.com…" at bounding box center [688, 346] width 1376 height 692
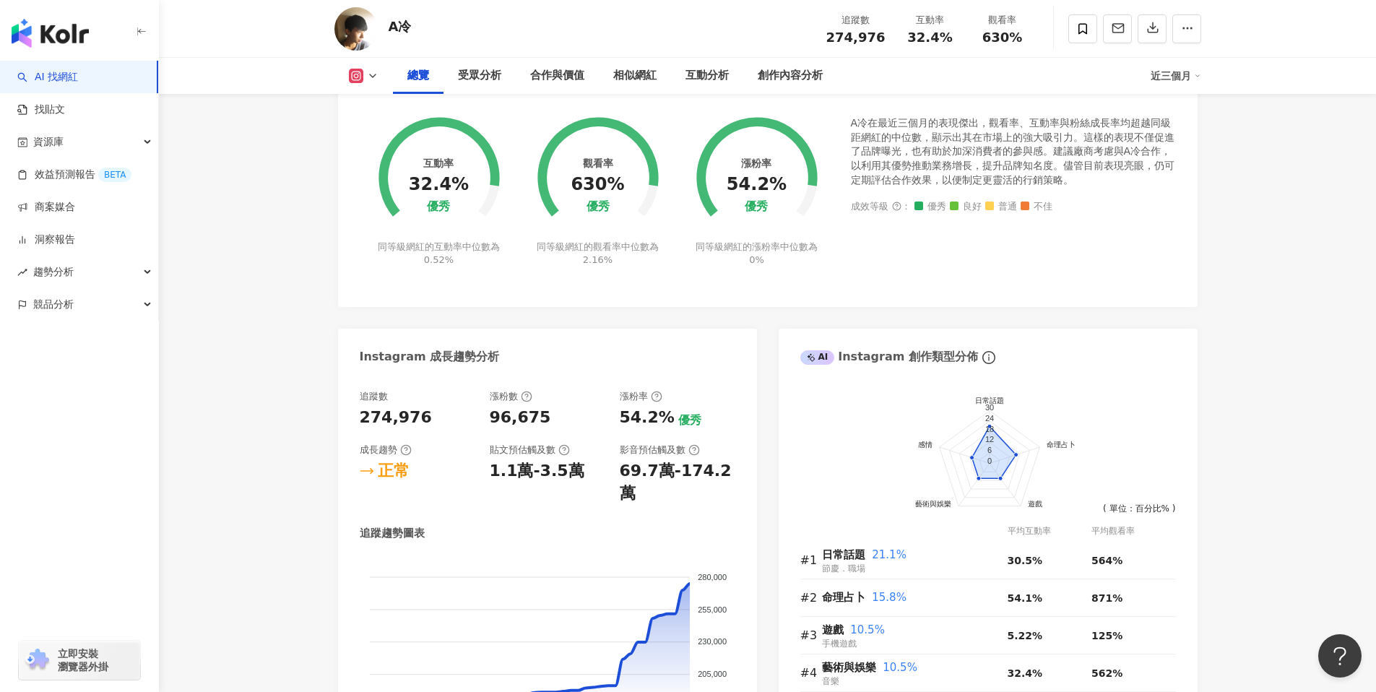
scroll to position [647, 0]
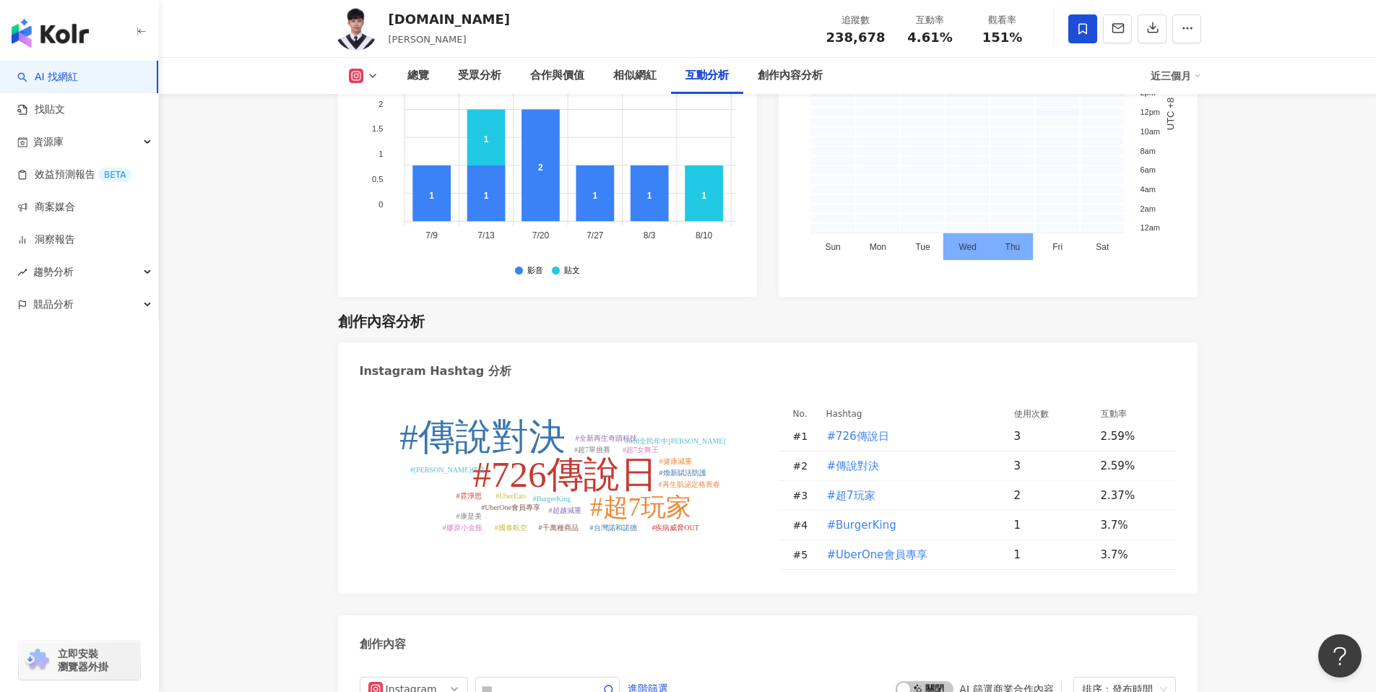
scroll to position [4446, 0]
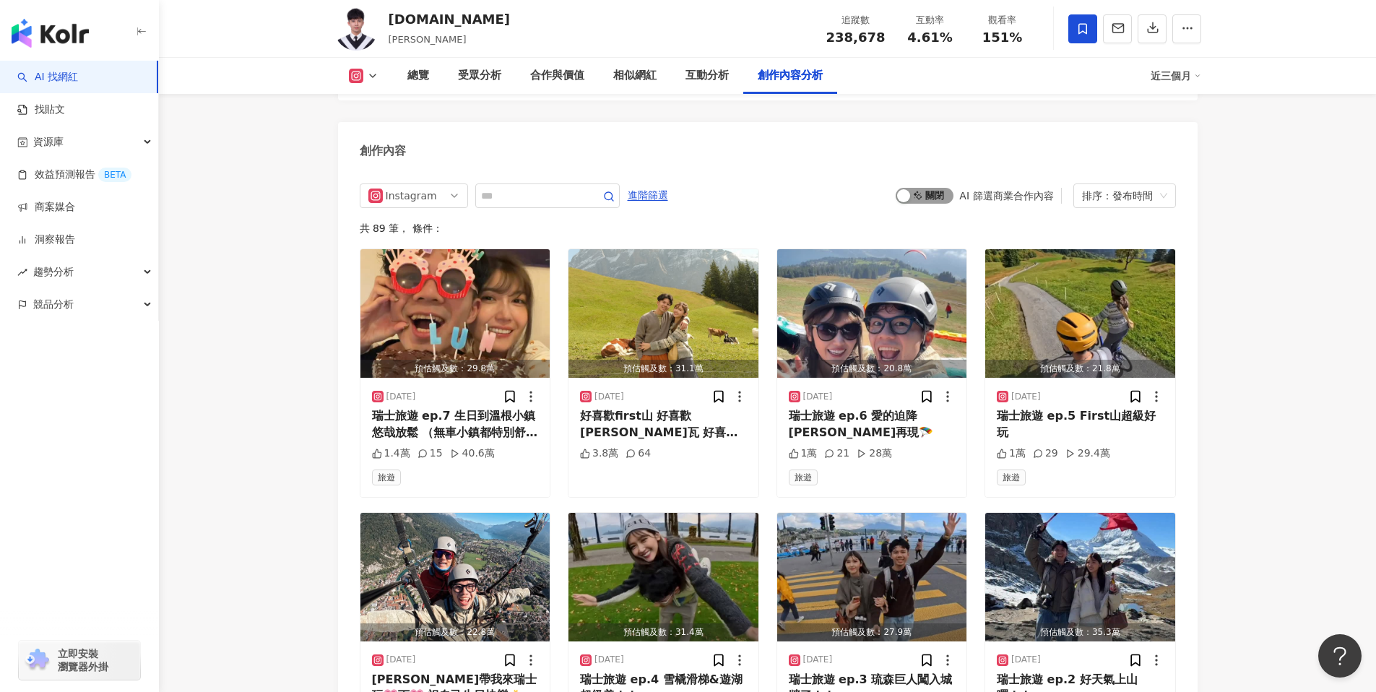
click at [932, 188] on span "啟動 關閉" at bounding box center [925, 196] width 58 height 16
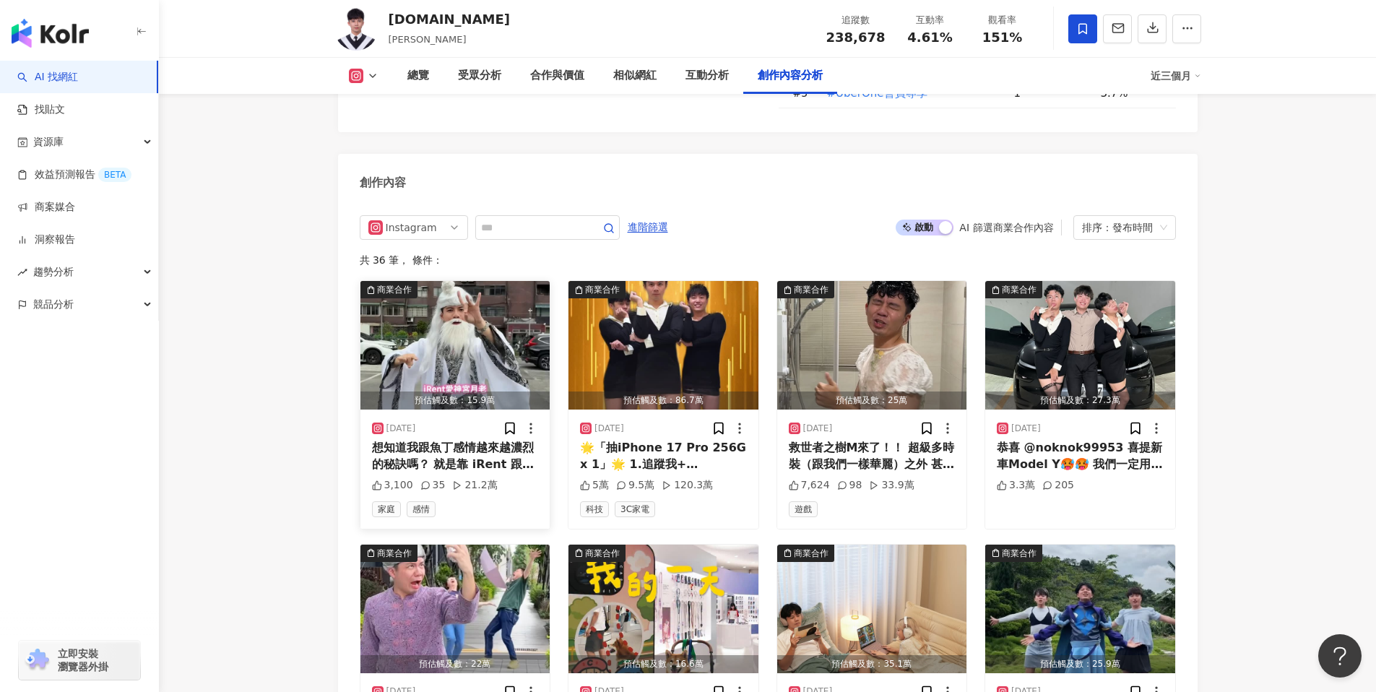
click at [438, 281] on img "button" at bounding box center [456, 345] width 190 height 129
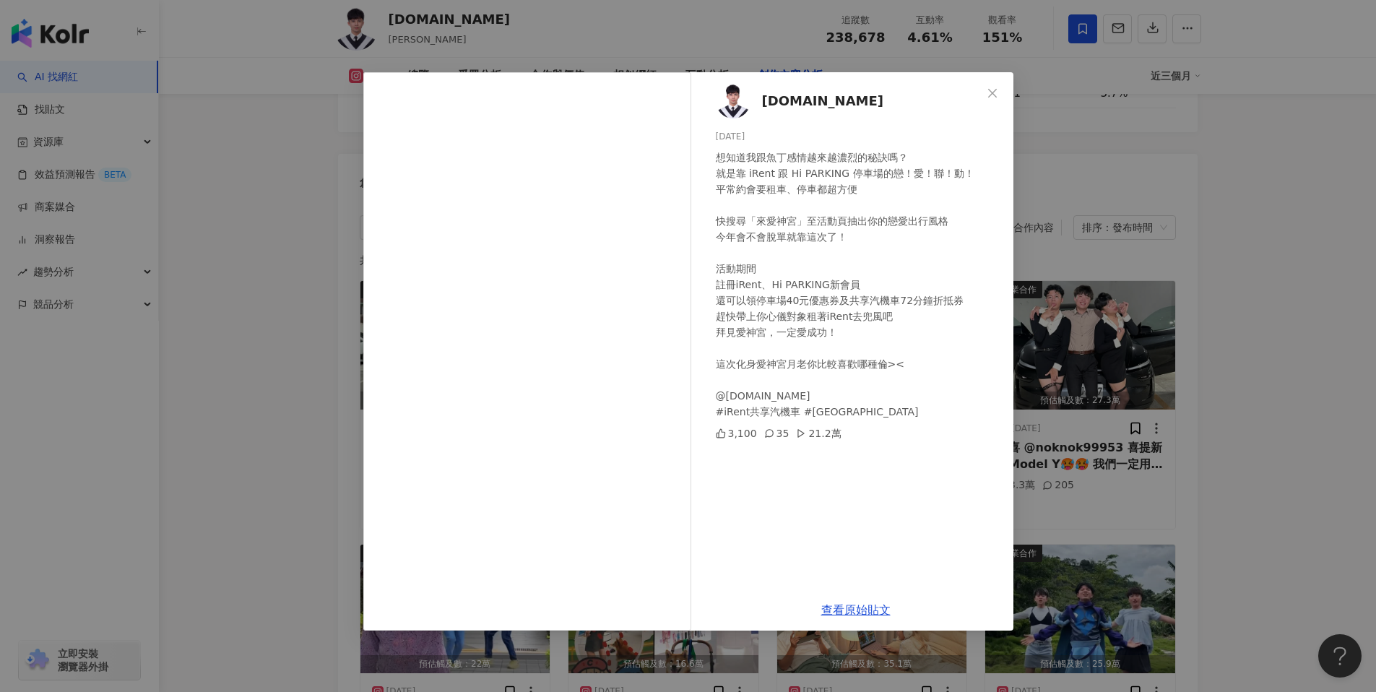
click at [773, 434] on div "35" at bounding box center [776, 434] width 25 height 16
click at [769, 434] on icon at bounding box center [769, 433] width 10 height 10
click at [767, 434] on icon at bounding box center [769, 433] width 10 height 10
click at [769, 435] on icon at bounding box center [769, 433] width 10 height 10
click at [836, 610] on link "查看原始貼文" at bounding box center [855, 610] width 69 height 14
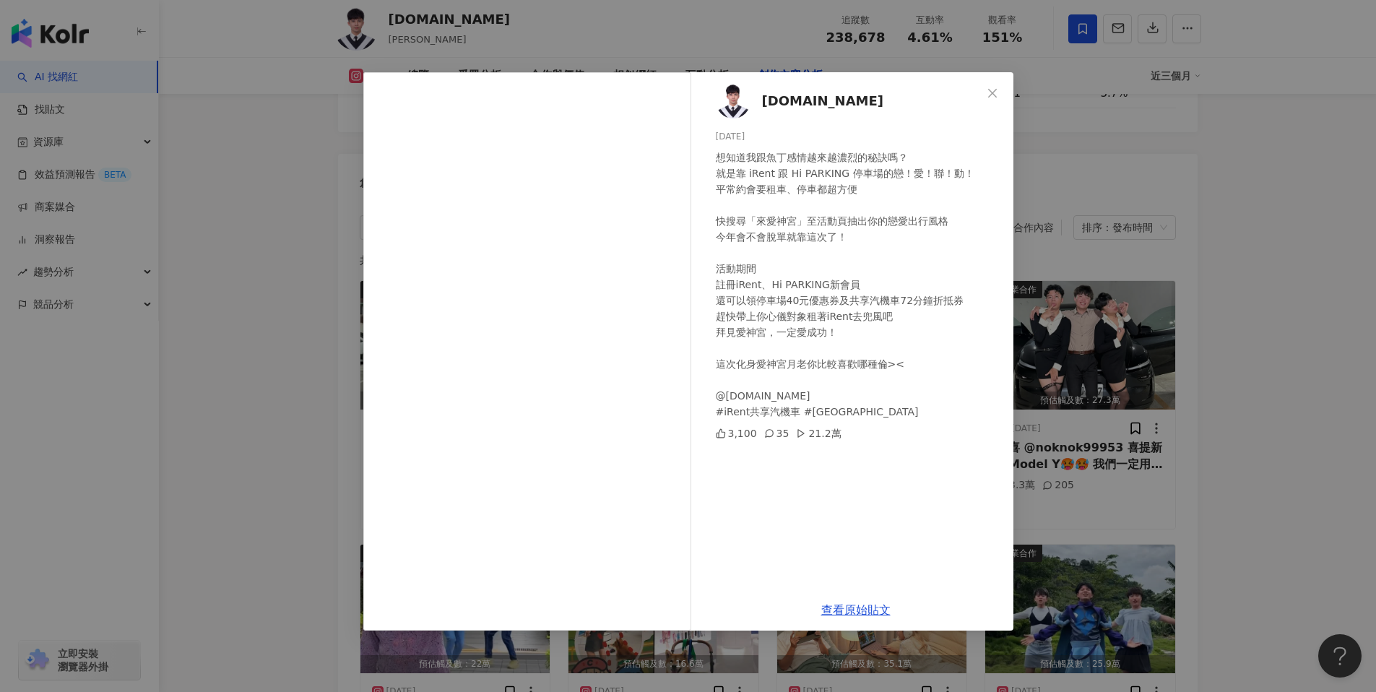
click at [1150, 275] on div "lun.tw 2025/9/25 想知道我跟魚丁感情越來越濃烈的秘訣嗎？ 就是靠 iRent 跟 Hi PARKING 停車場的戀！愛！聯！動！ 平常約會要租…" at bounding box center [688, 346] width 1376 height 692
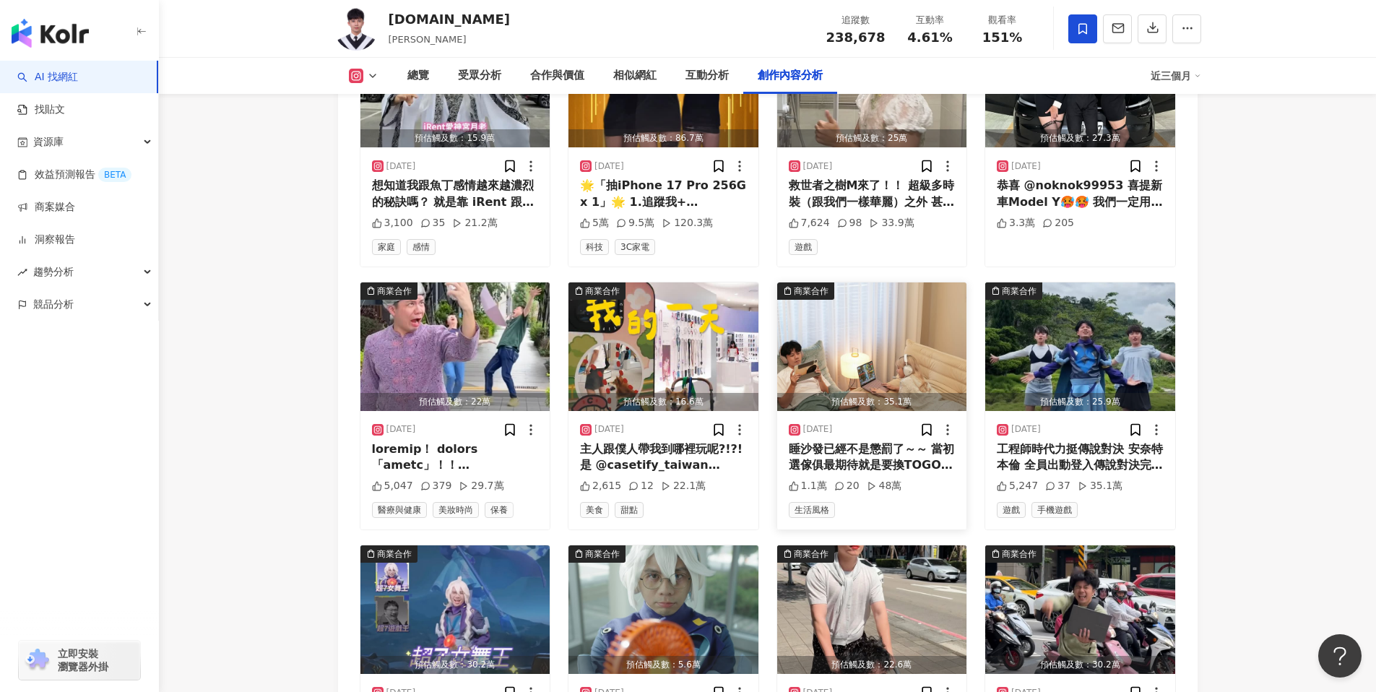
scroll to position [4708, 0]
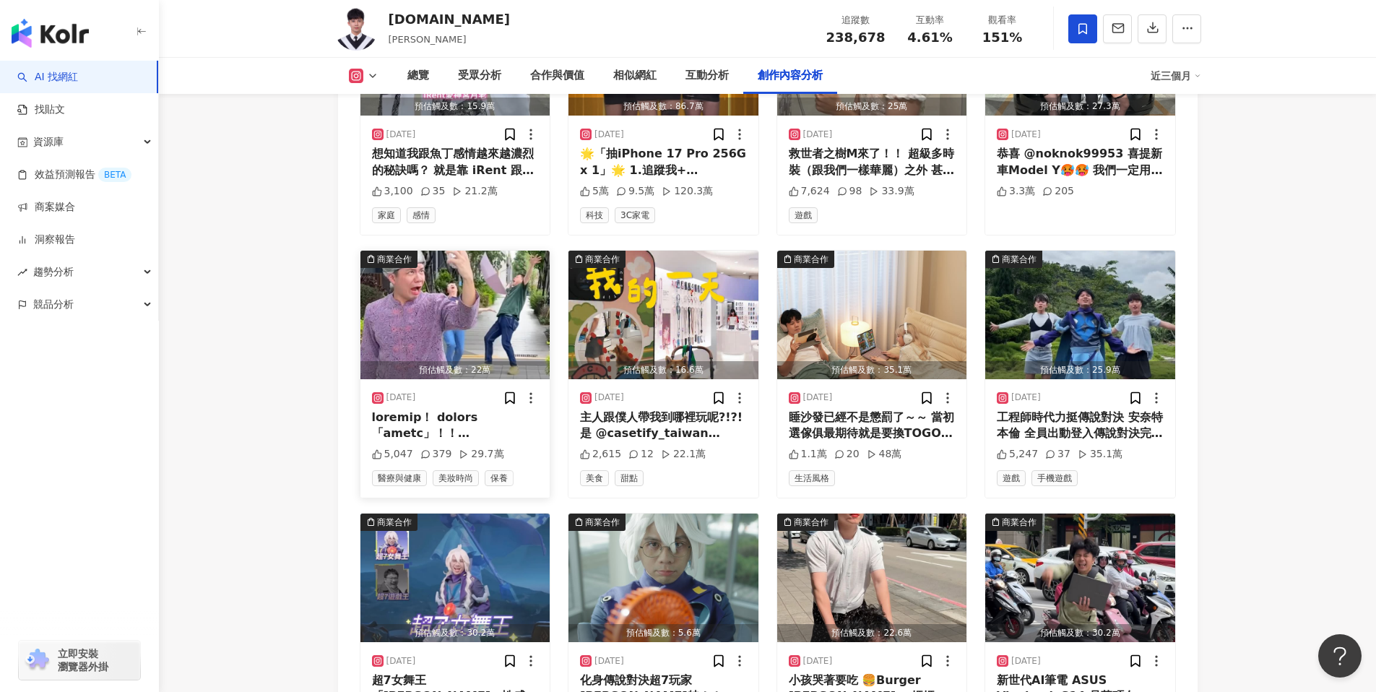
click at [432, 251] on img "button" at bounding box center [456, 315] width 190 height 129
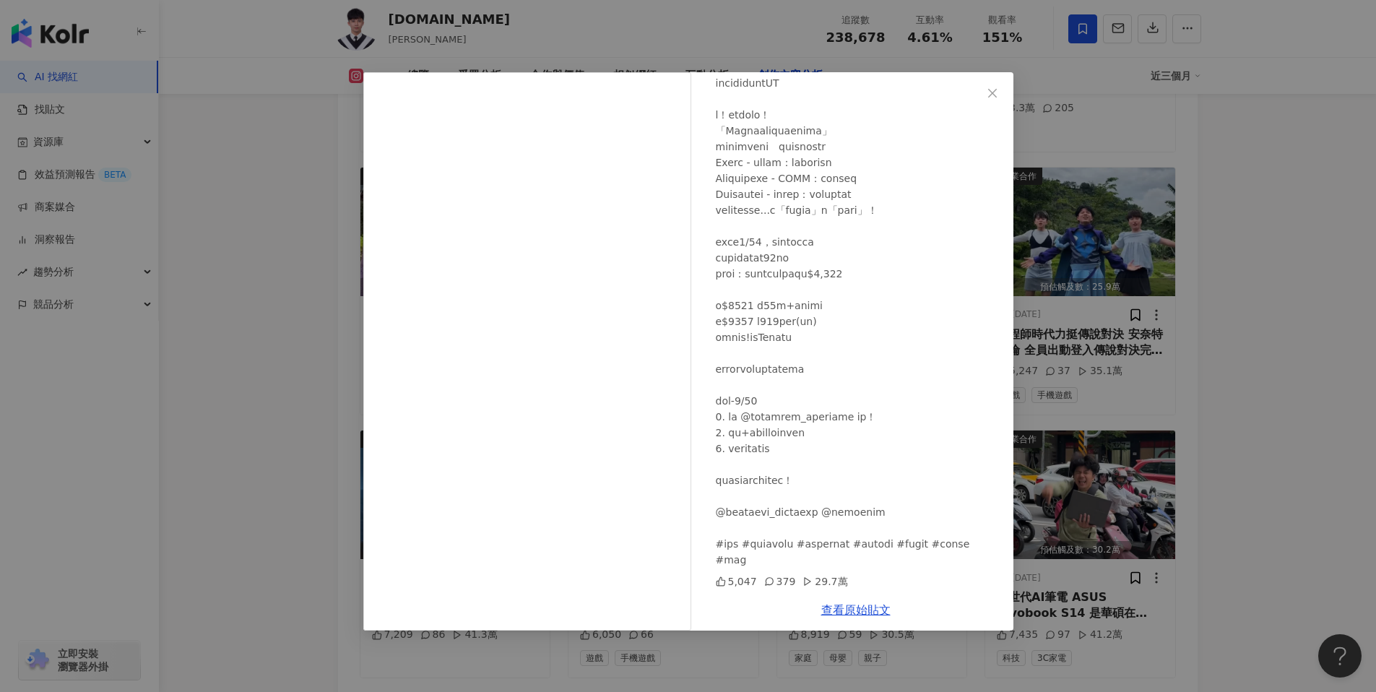
scroll to position [4792, 0]
click at [803, 577] on icon at bounding box center [808, 582] width 10 height 10
click at [764, 582] on icon at bounding box center [769, 582] width 10 height 10
click at [1282, 226] on div "lun.tw 2025/8/22 5,047 379 29.7萬 查看原始貼文" at bounding box center [688, 346] width 1376 height 692
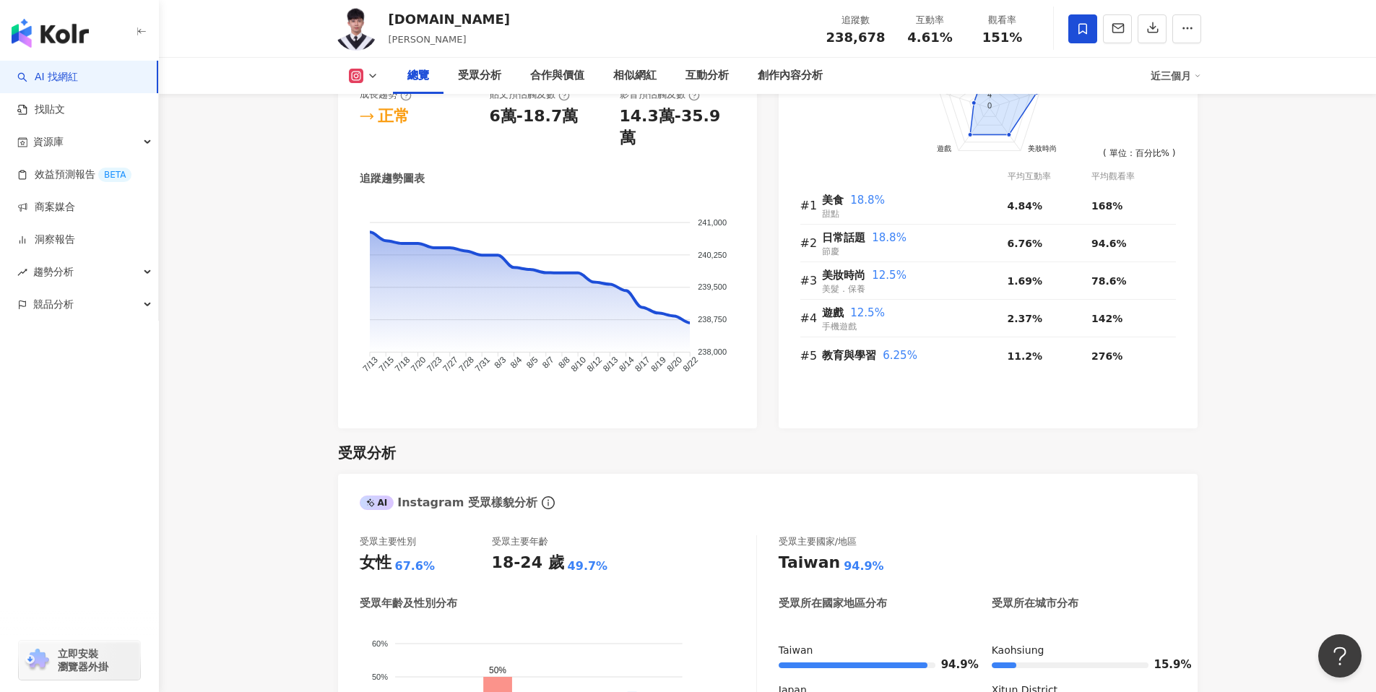
scroll to position [1100, 0]
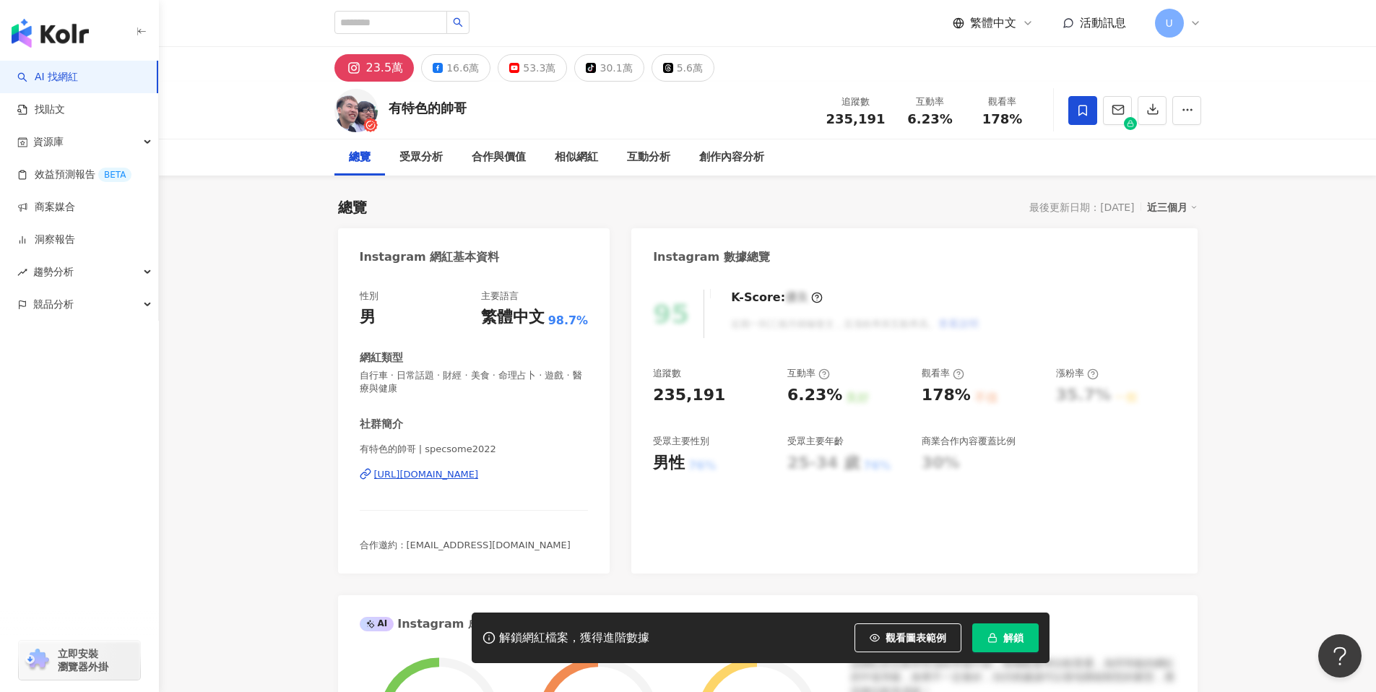
click at [1013, 639] on span "解鎖" at bounding box center [1014, 638] width 20 height 12
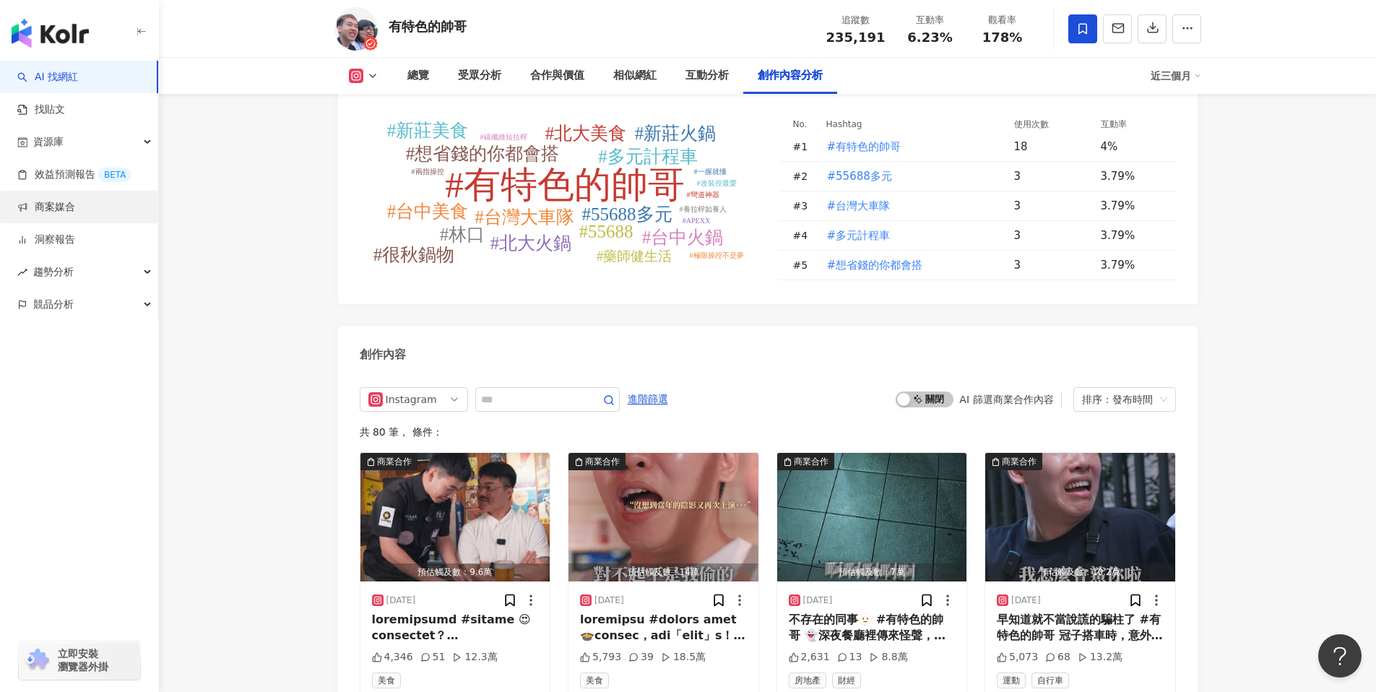
scroll to position [4213, 0]
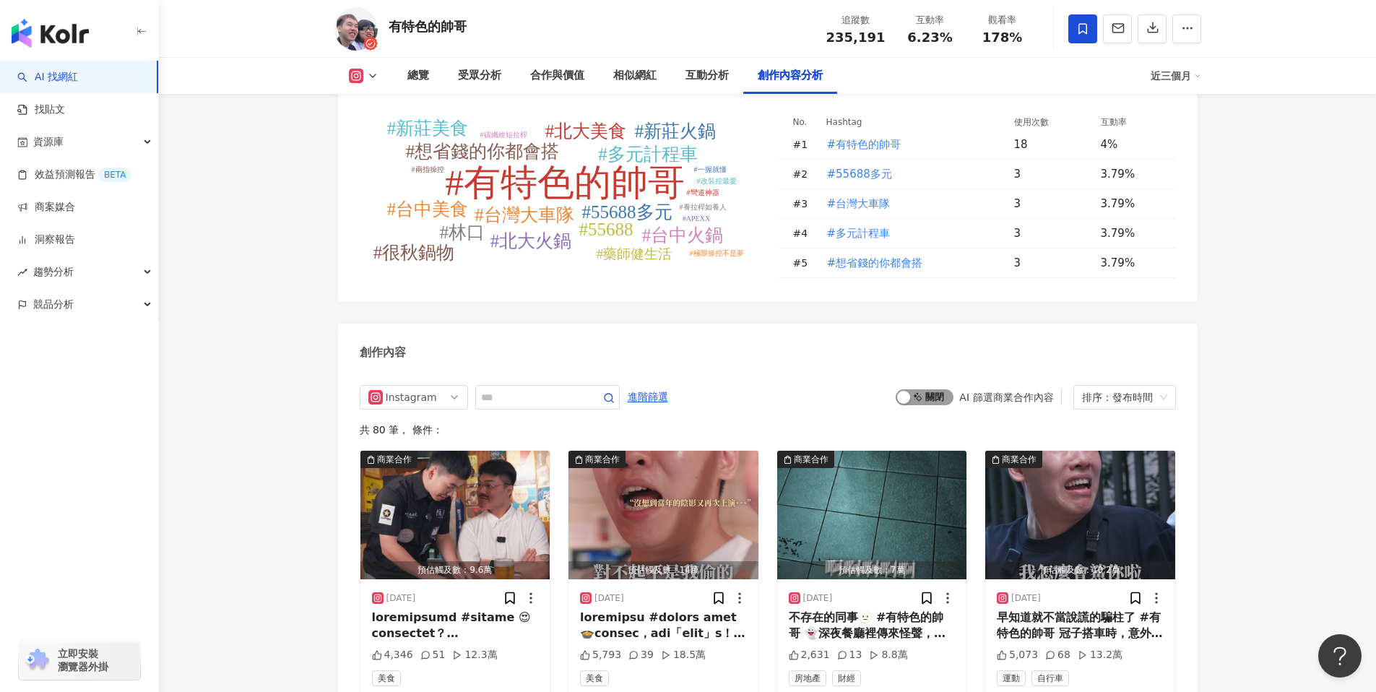
click at [913, 389] on span "啟動 關閉" at bounding box center [925, 397] width 58 height 16
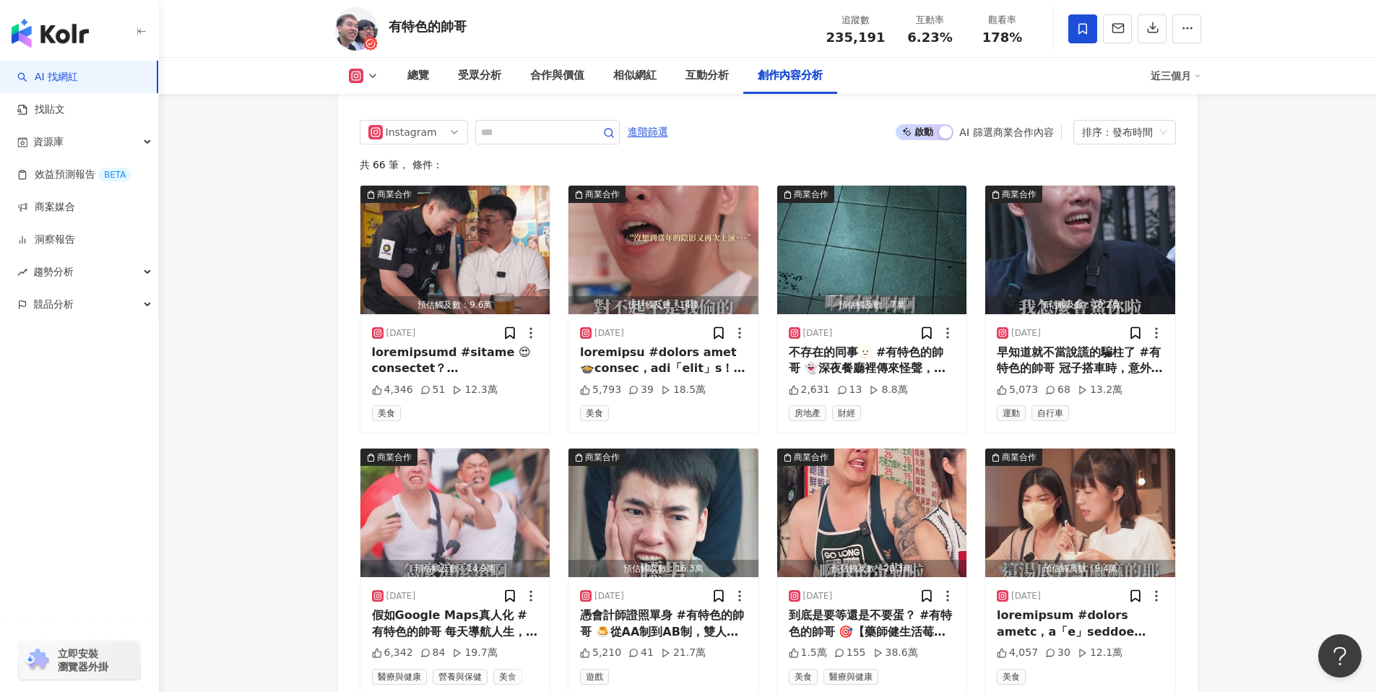
scroll to position [4352, 0]
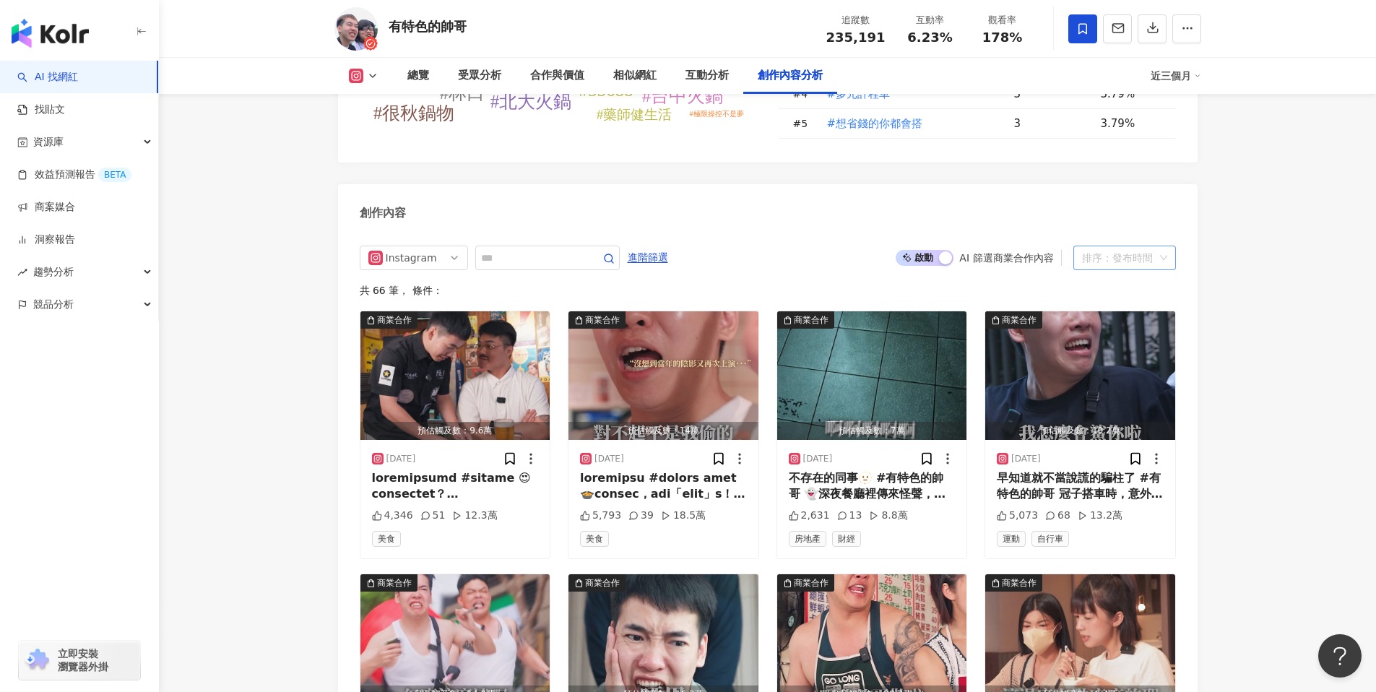
click at [1128, 246] on div "排序：發布時間" at bounding box center [1118, 257] width 72 height 23
click at [1129, 288] on div "互動數" at bounding box center [1124, 291] width 79 height 16
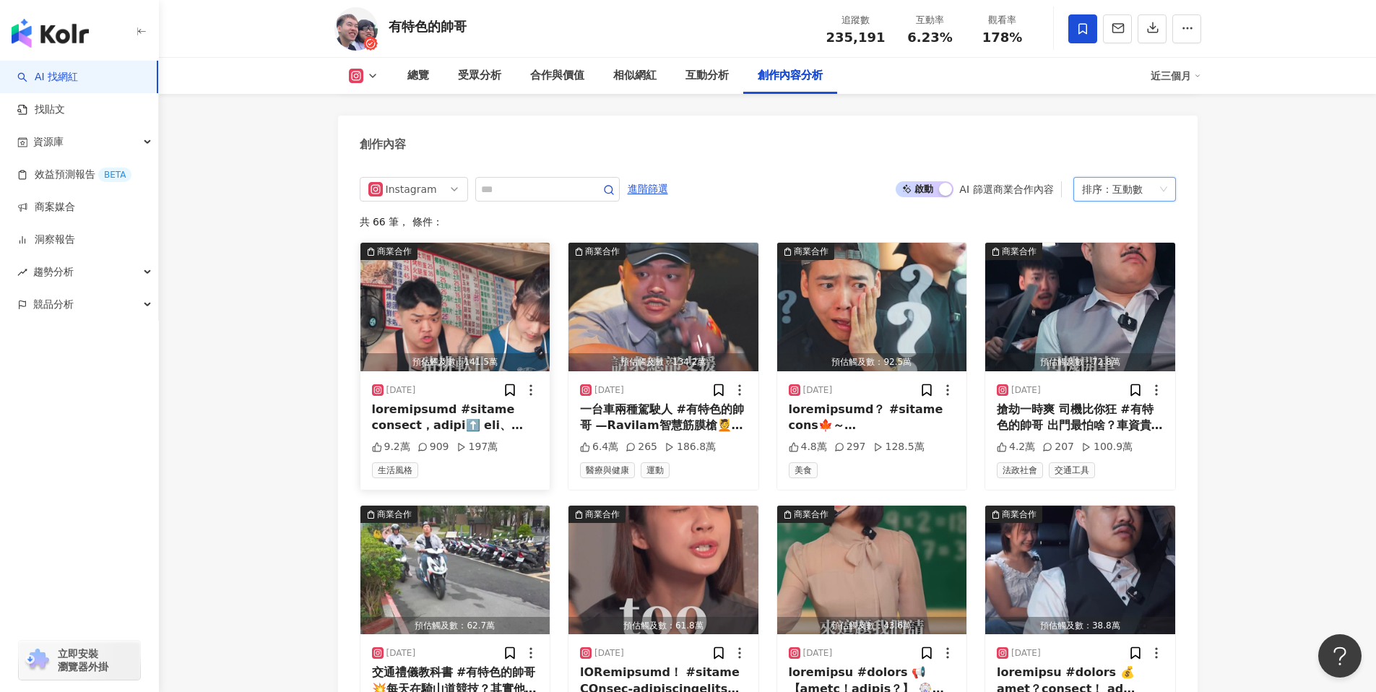
click at [432, 329] on img "button" at bounding box center [456, 307] width 190 height 129
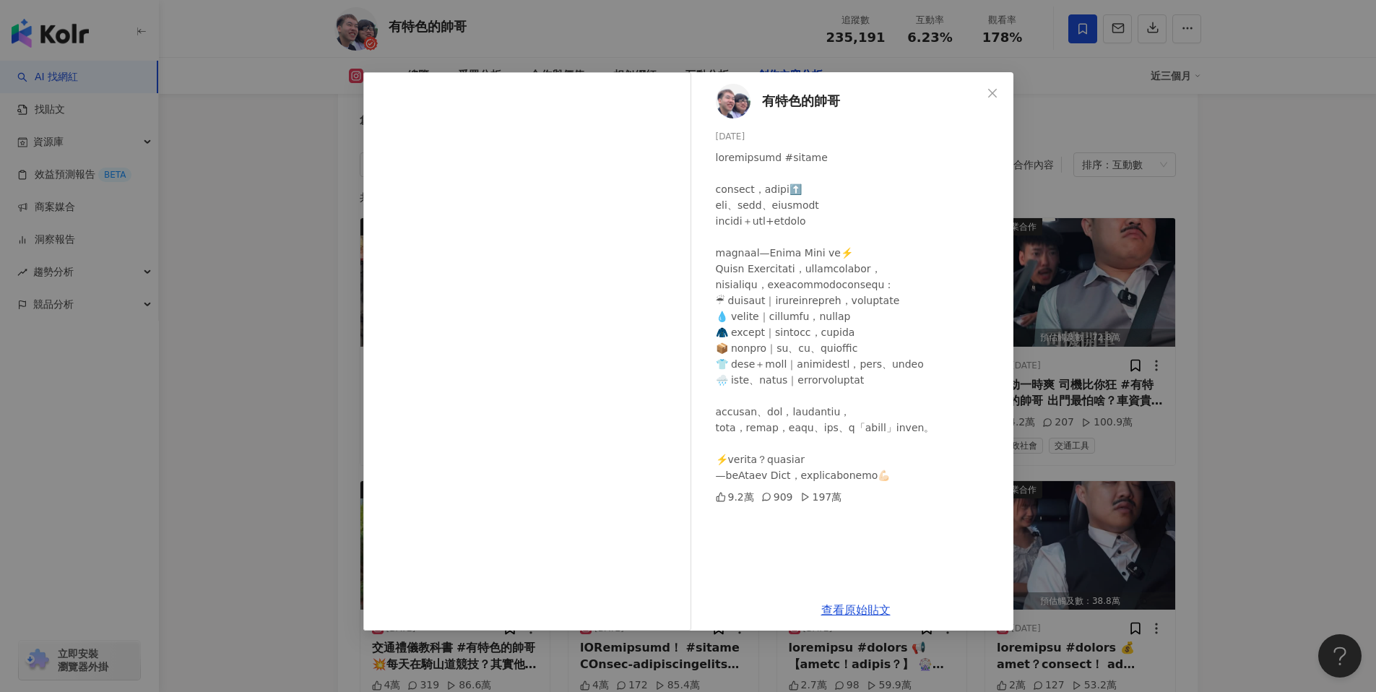
scroll to position [4443, 0]
click at [858, 611] on link "查看原始貼文" at bounding box center [855, 610] width 69 height 14
click at [1187, 244] on div "有特色的帥哥 [DATE] 9.2萬 909 197萬 查看原始貼文" at bounding box center [688, 346] width 1376 height 692
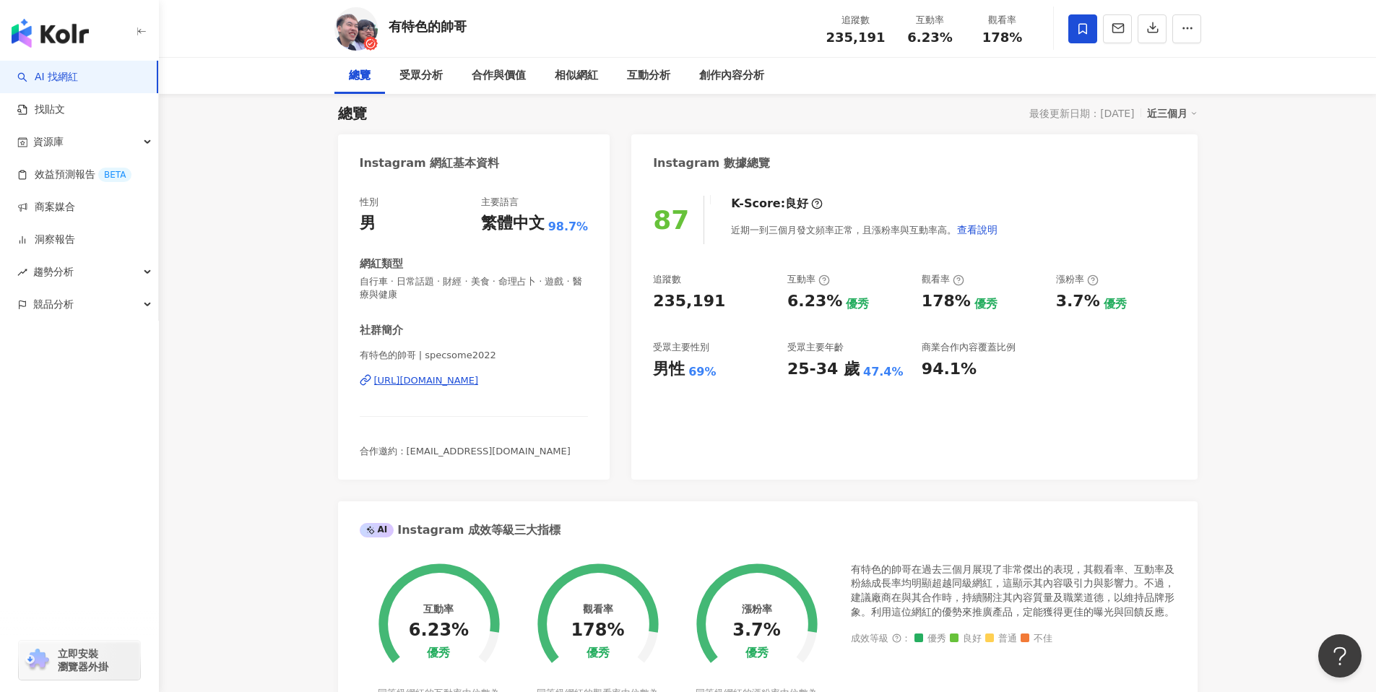
scroll to position [854, 0]
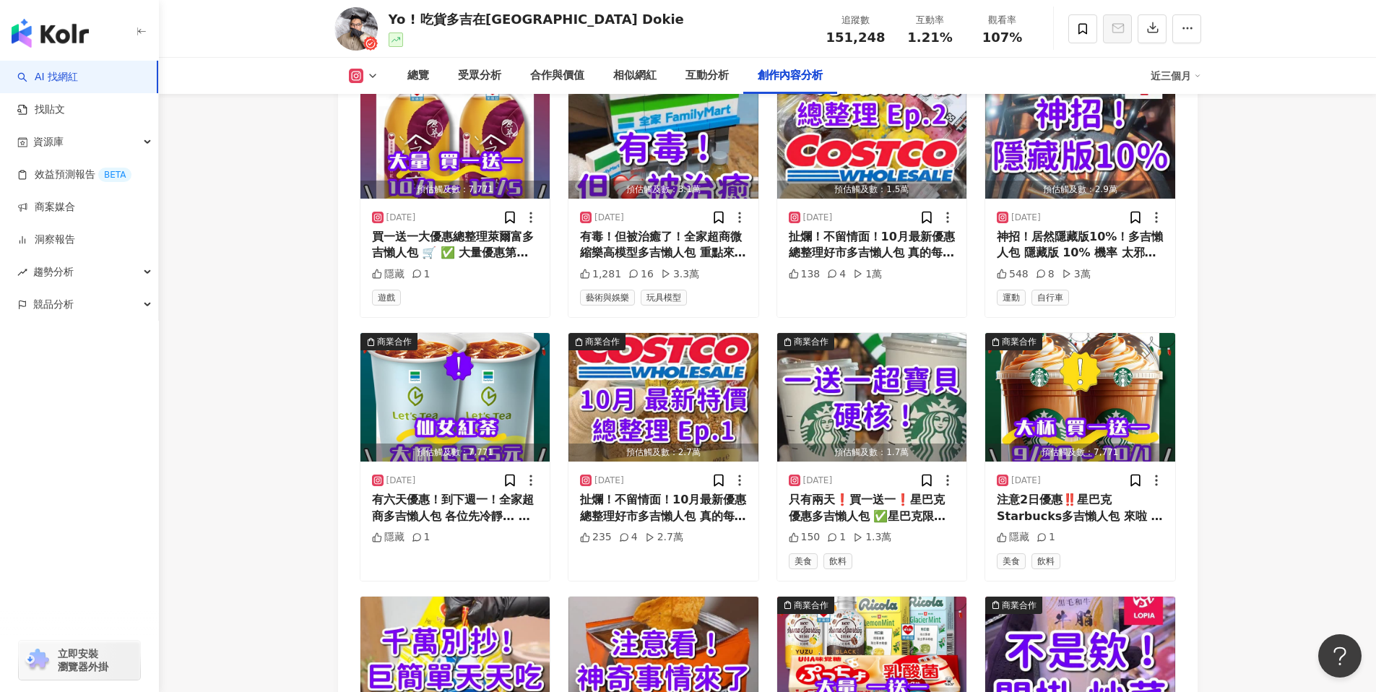
scroll to position [4773, 0]
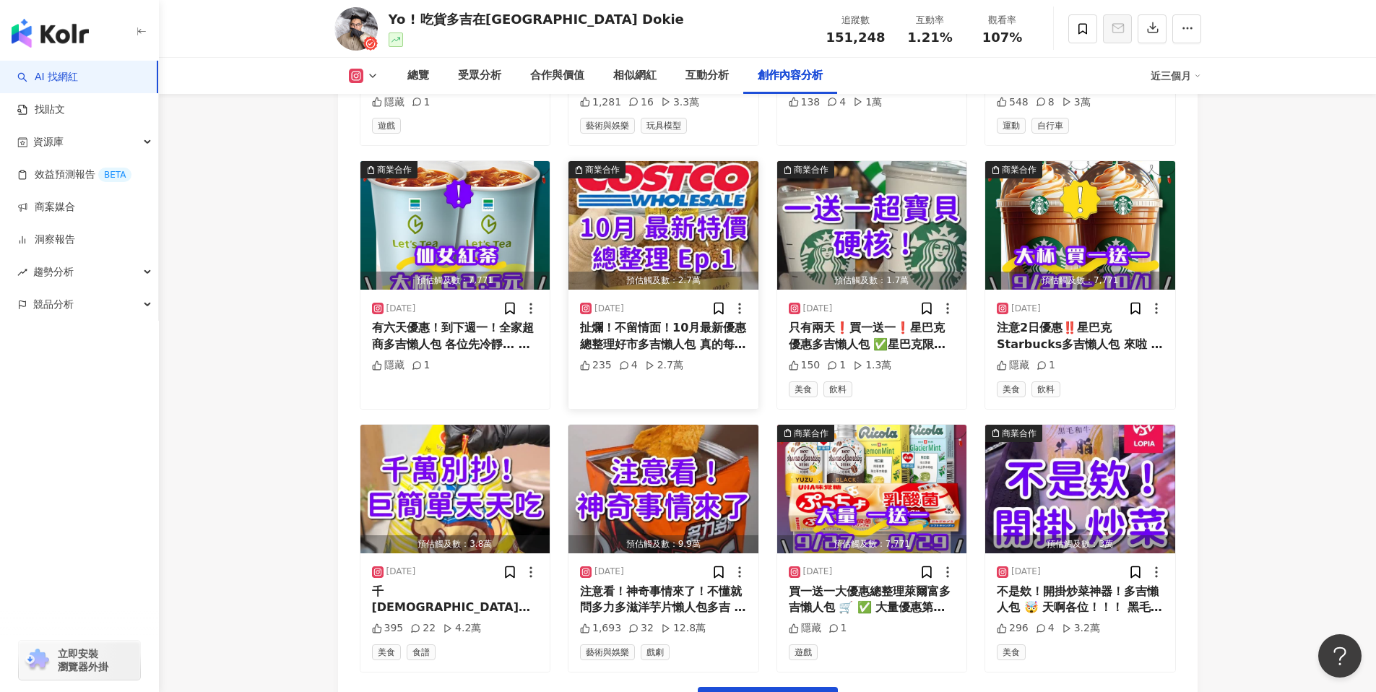
click at [663, 233] on img "button" at bounding box center [664, 225] width 190 height 129
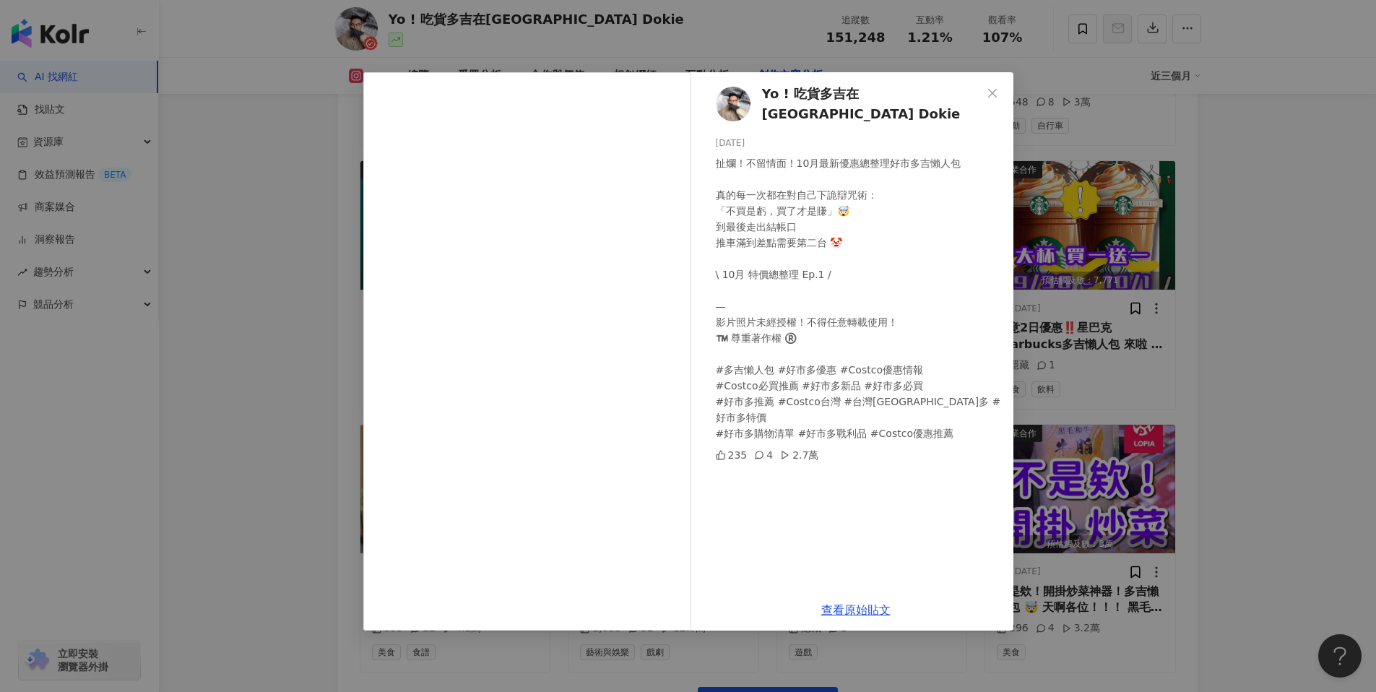
click at [1167, 332] on div "Yo ! 吃貨多吉在台北Foodie Dokie 2025/9/30 扯爛！不留情面！10月最新優惠總整理好市多吉懶人包 真的每一次都在對自己下詭辯咒術： 「…" at bounding box center [688, 346] width 1376 height 692
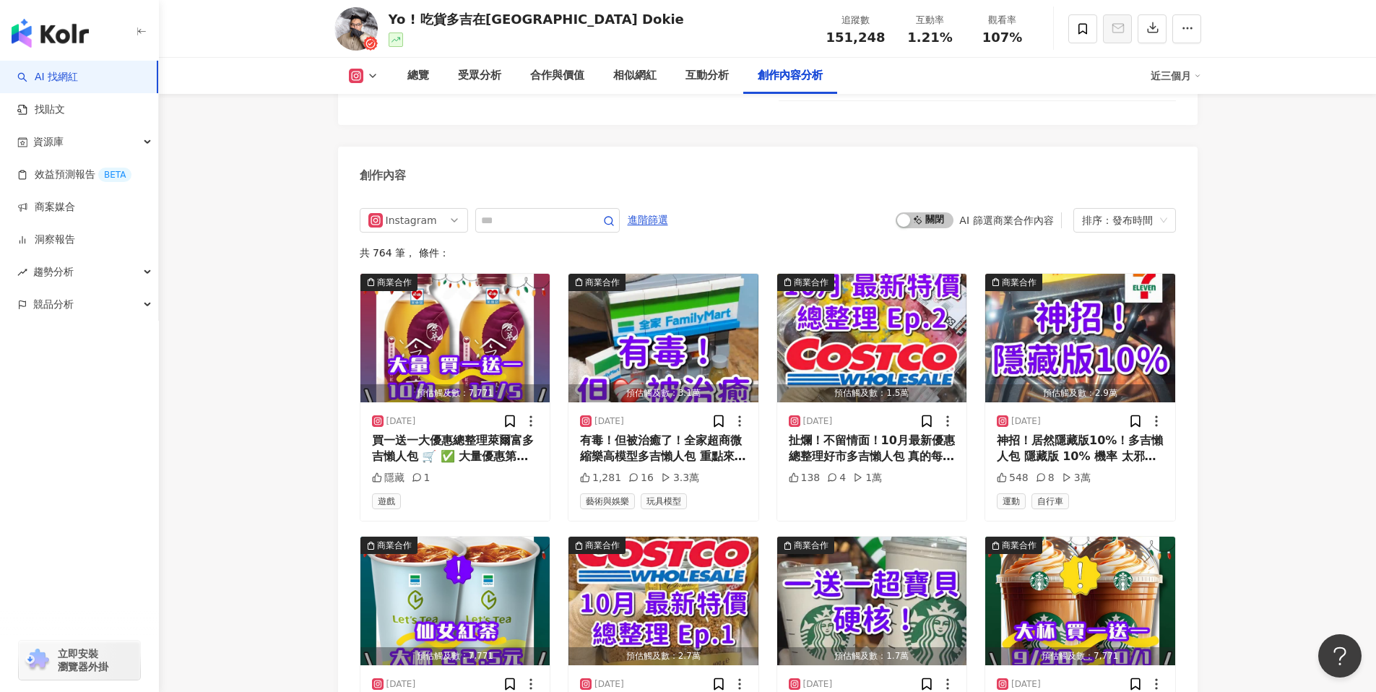
scroll to position [4305, 0]
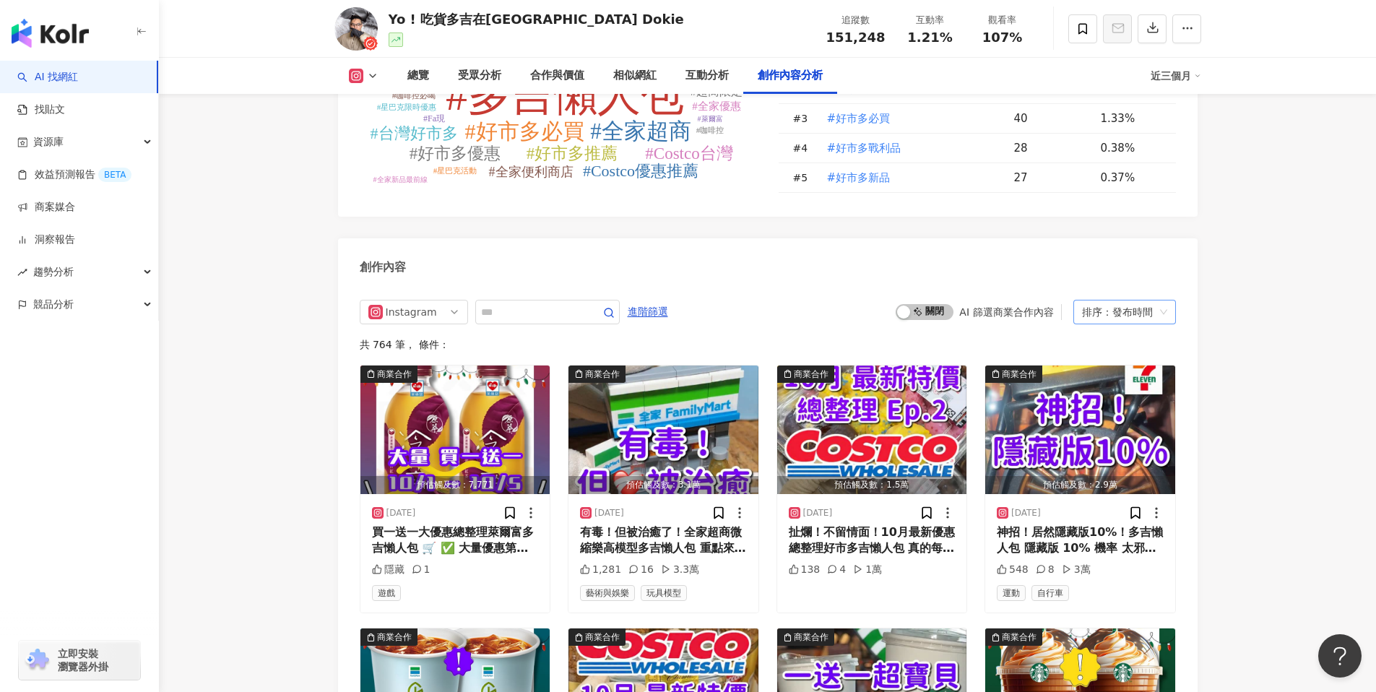
click at [1132, 324] on div "排序：發布時間" at bounding box center [1118, 312] width 72 height 23
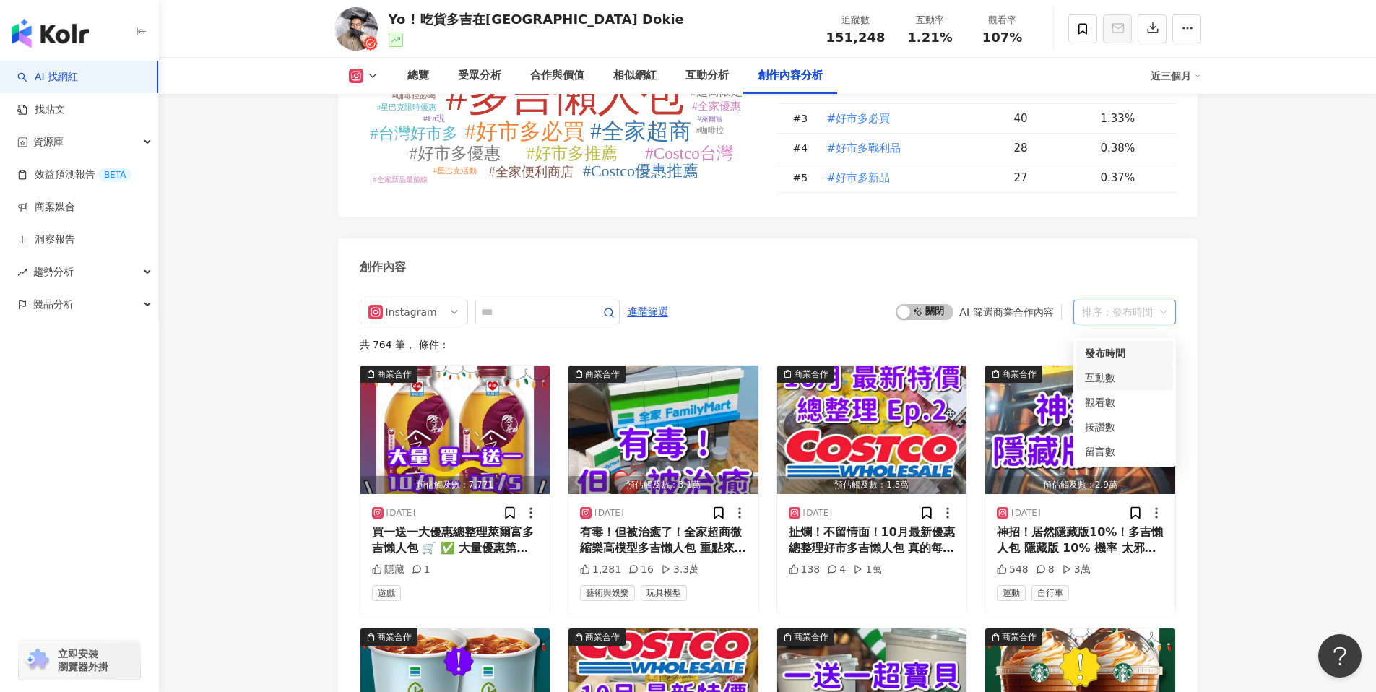
click at [1128, 376] on div "互動數" at bounding box center [1124, 378] width 79 height 16
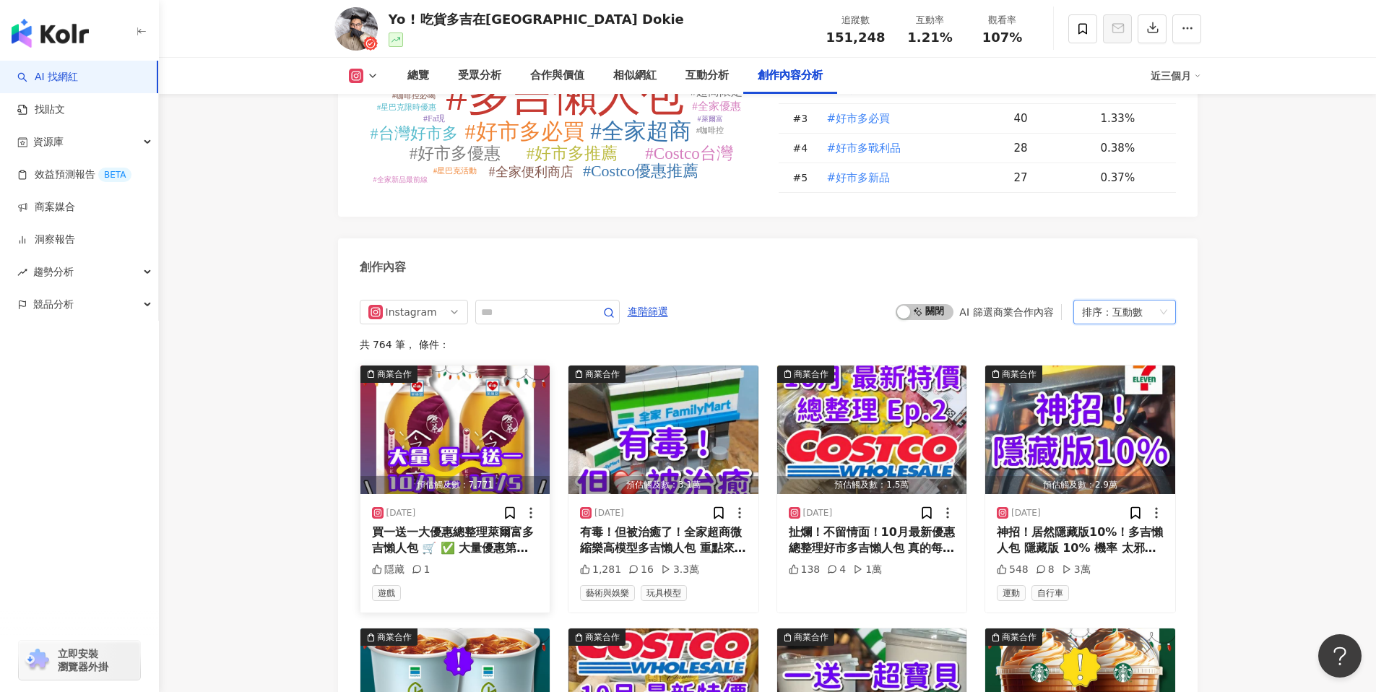
scroll to position [4461, 0]
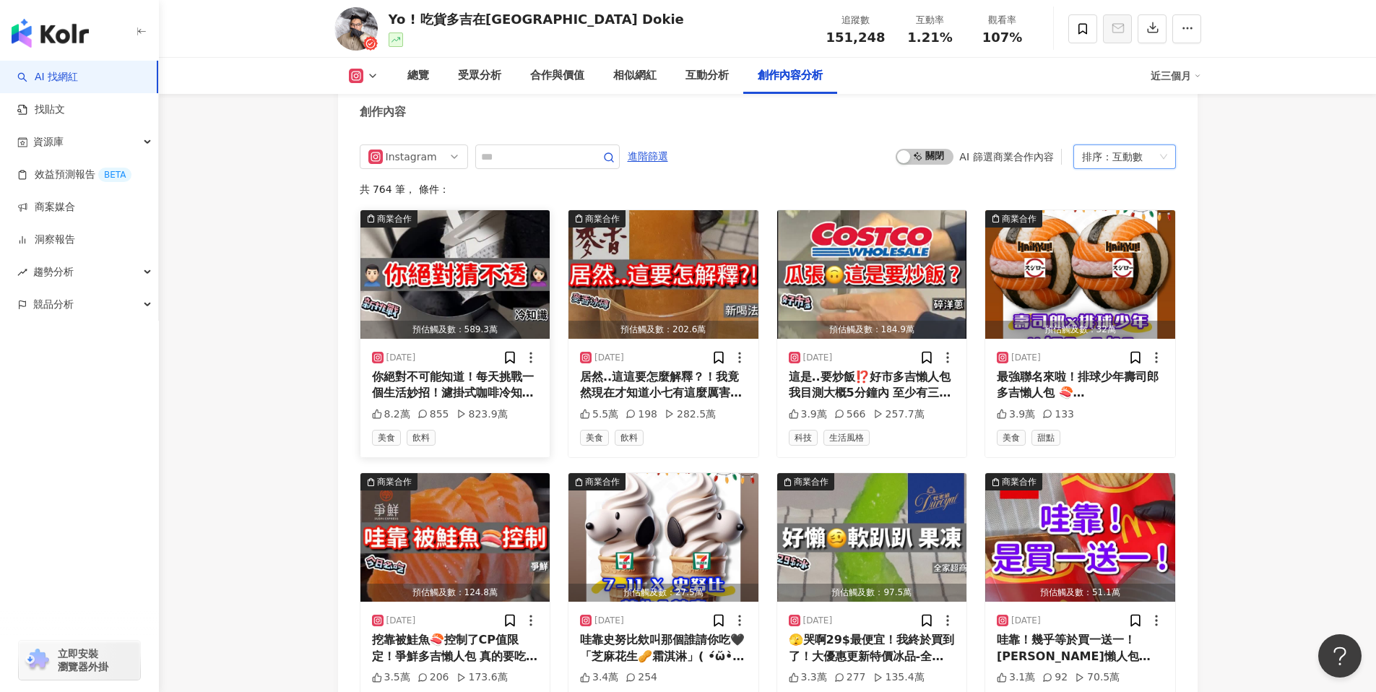
click at [465, 288] on img "button" at bounding box center [456, 274] width 190 height 129
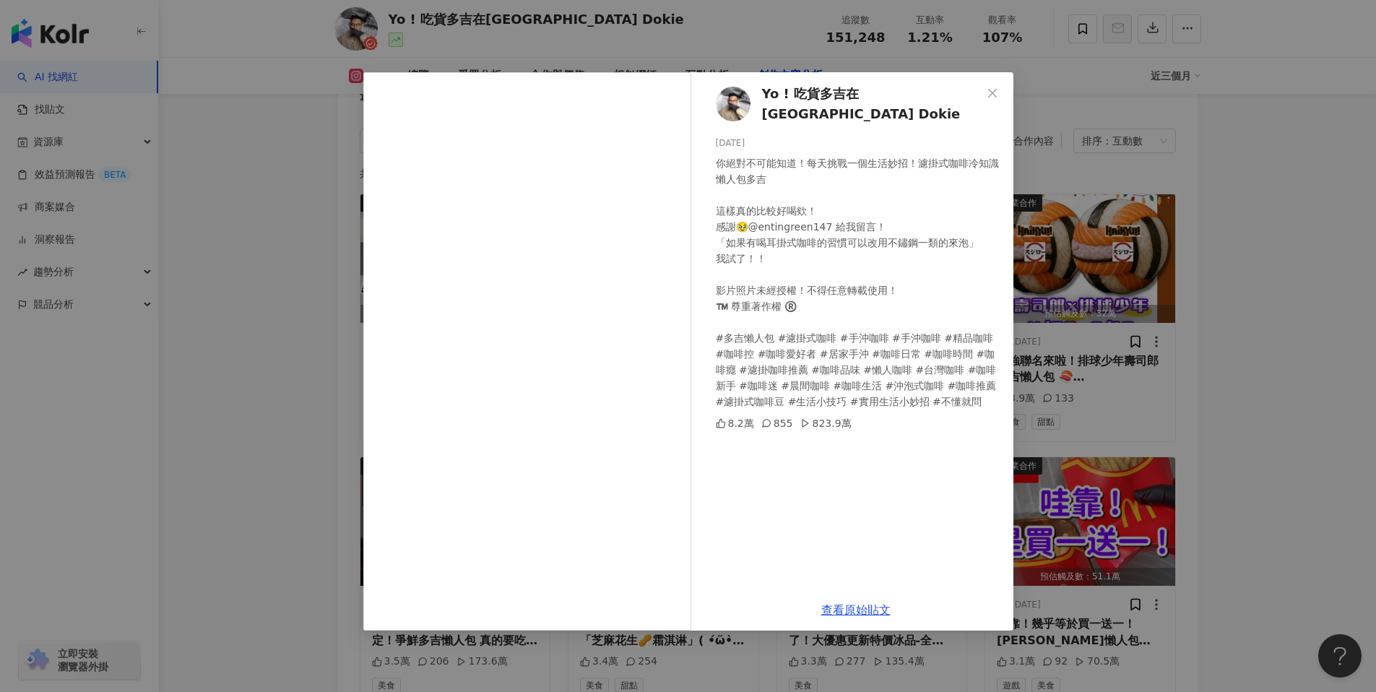
scroll to position [4445, 0]
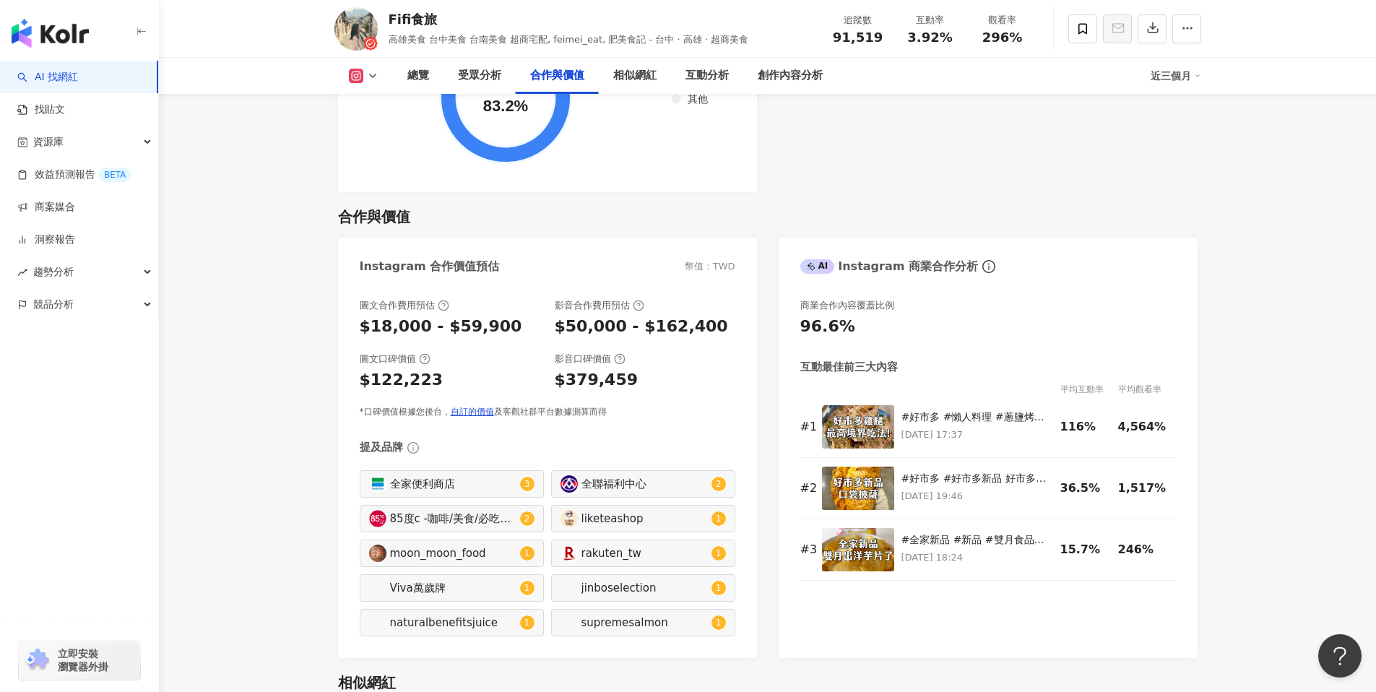
scroll to position [1879, 0]
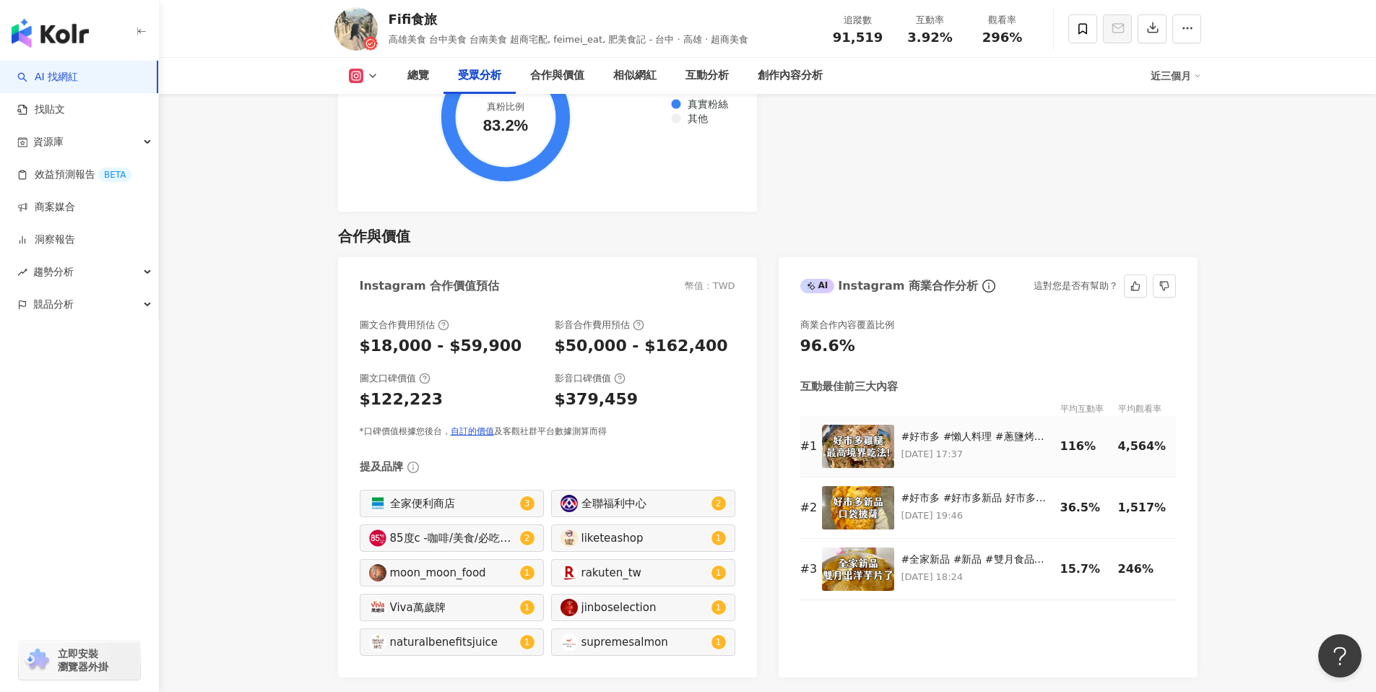
click at [832, 425] on img at bounding box center [858, 446] width 72 height 43
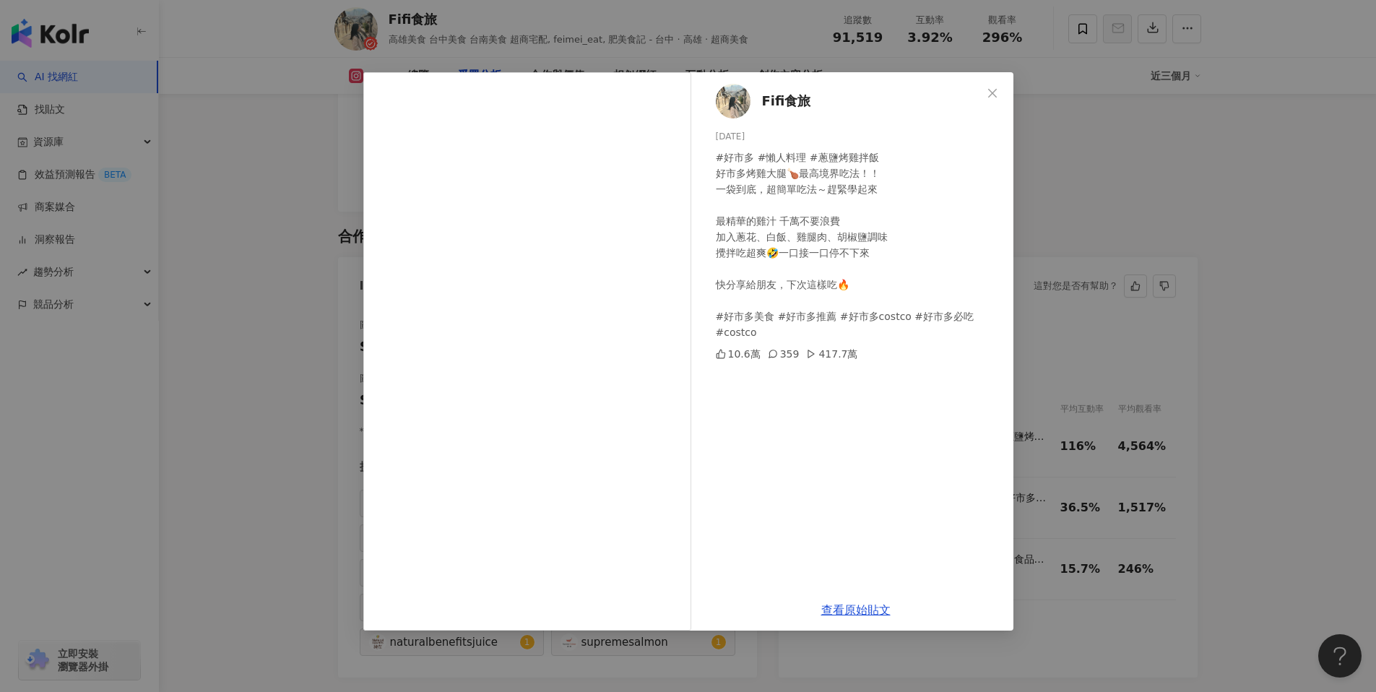
click at [1147, 381] on div "Fifi食旅 2025/9/12 #好市多 #懶人料理 #蔥鹽烤雞拌飯 好市多烤雞大腿🍗最高境界吃法！！ 一袋到底，超簡單吃法～趕緊學起來 最精華的雞汁 千萬…" at bounding box center [688, 346] width 1376 height 692
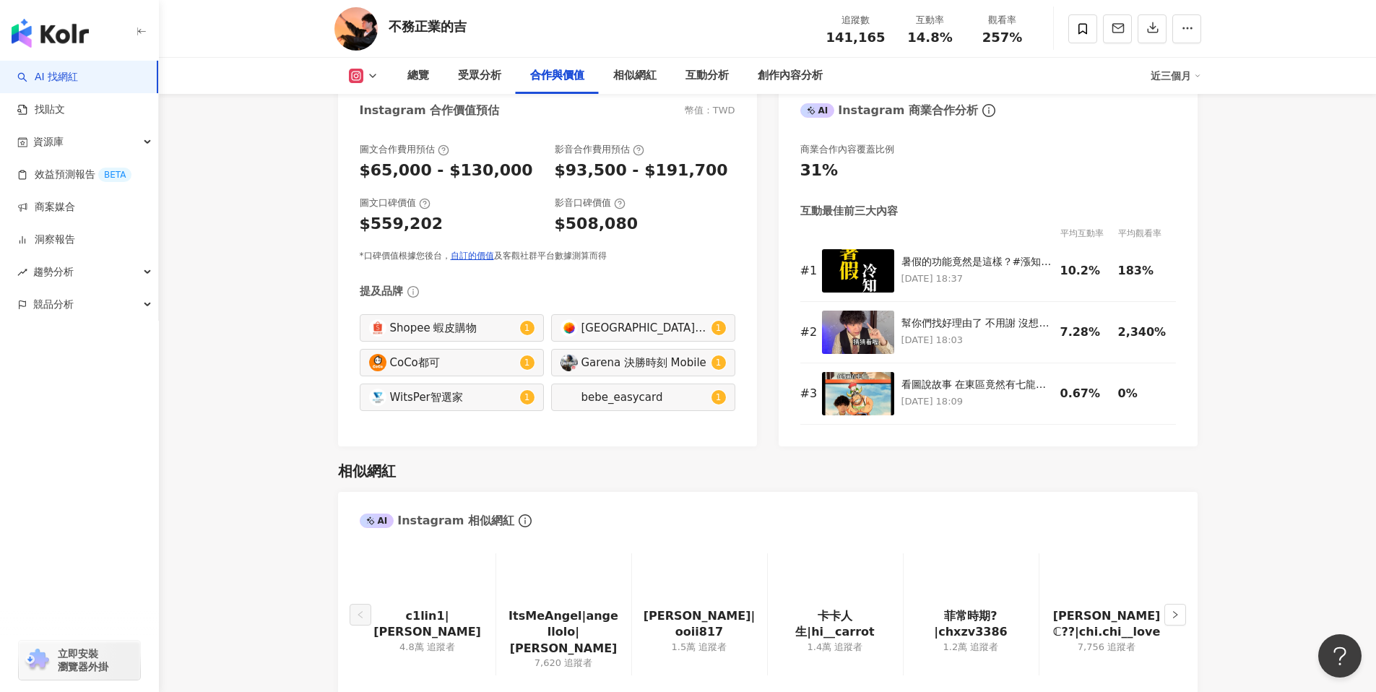
scroll to position [2037, 0]
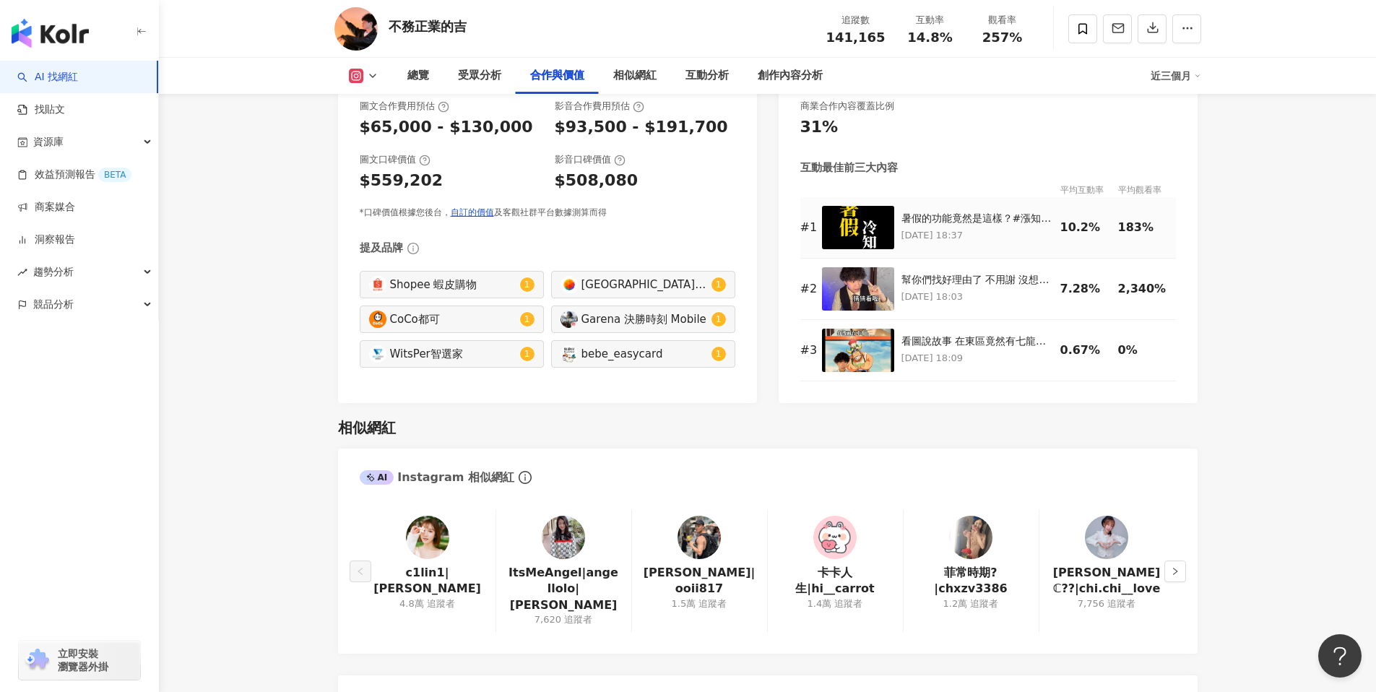
click at [881, 212] on img at bounding box center [858, 227] width 72 height 43
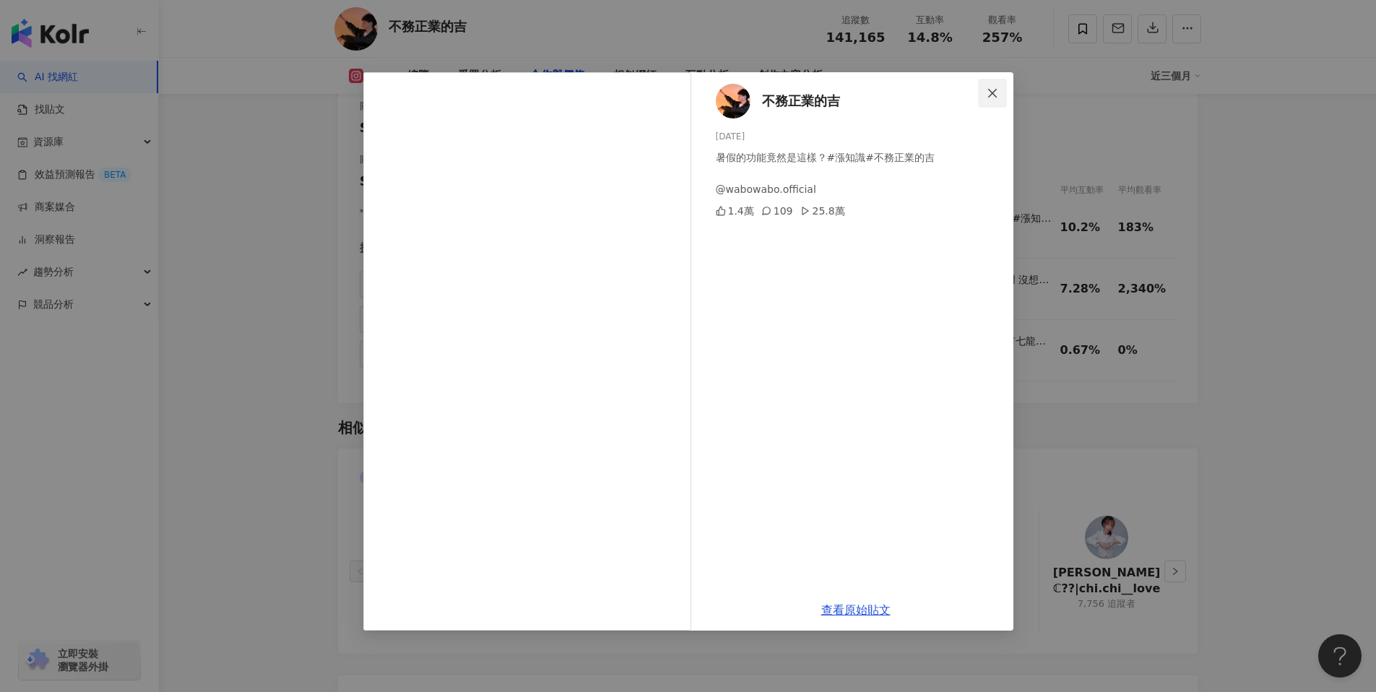
click at [988, 90] on icon "close" at bounding box center [993, 93] width 12 height 12
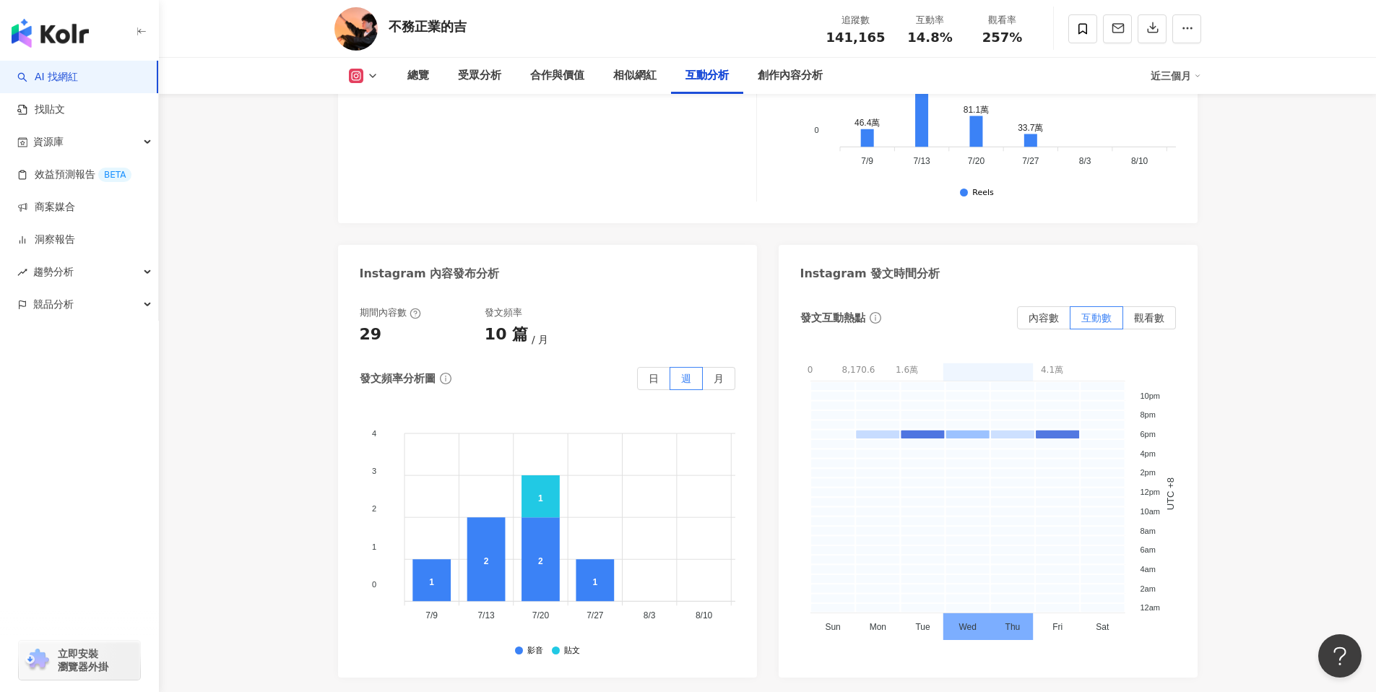
scroll to position [3960, 0]
